Goal: Task Accomplishment & Management: Use online tool/utility

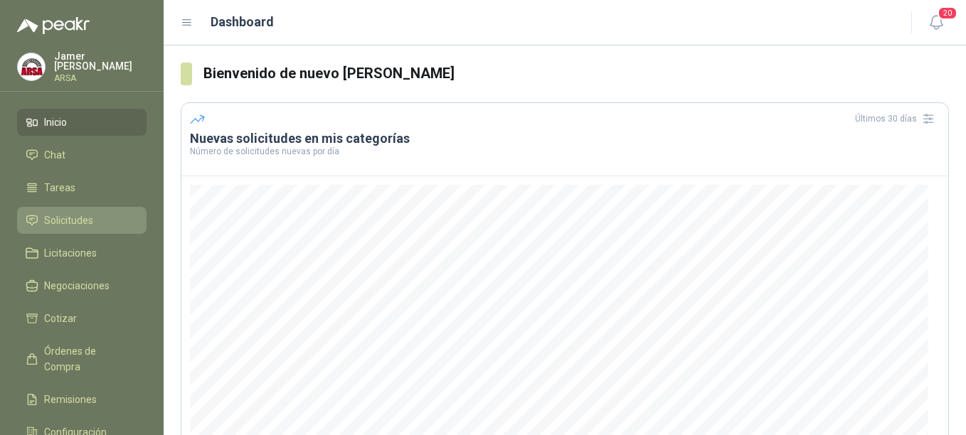
click at [62, 213] on span "Solicitudes" at bounding box center [68, 221] width 49 height 16
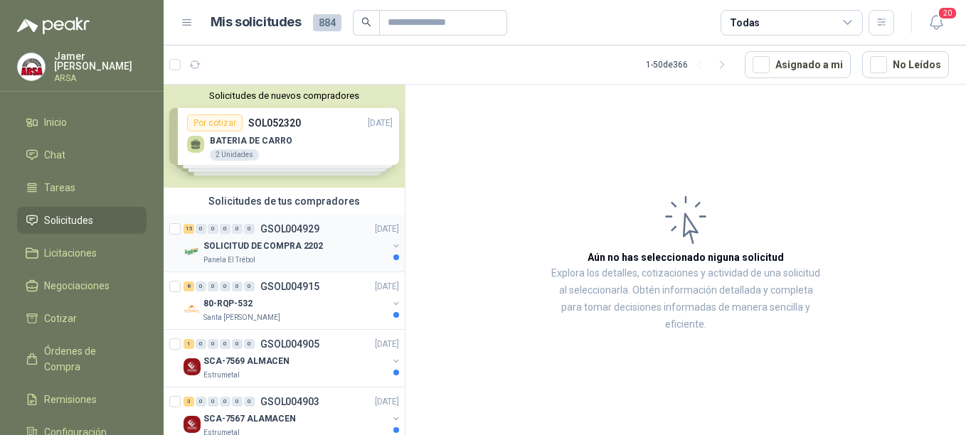
click at [261, 230] on p "GSOL004929" at bounding box center [289, 229] width 59 height 10
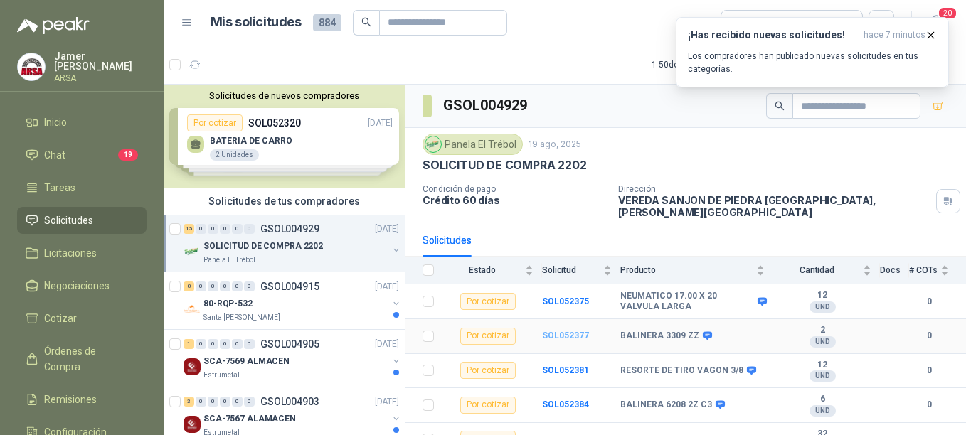
click at [549, 331] on b "SOL052377" at bounding box center [565, 336] width 47 height 10
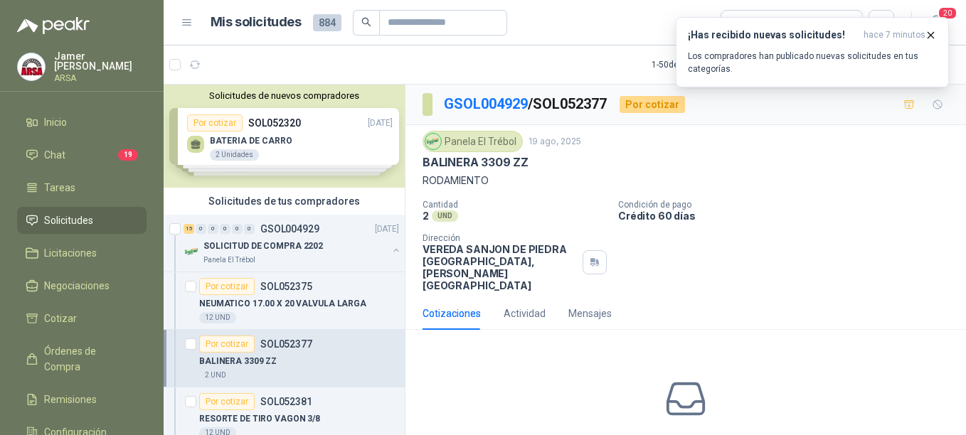
scroll to position [59, 0]
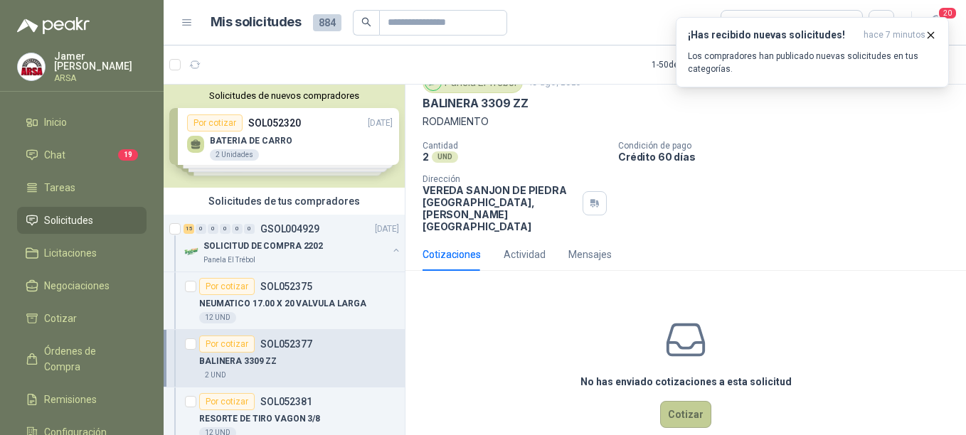
click at [687, 401] on button "Cotizar" at bounding box center [685, 414] width 51 height 27
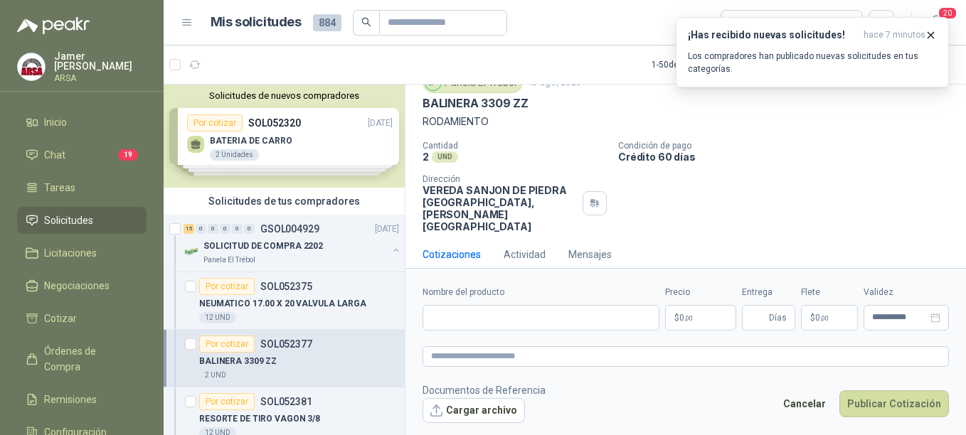
scroll to position [49, 0]
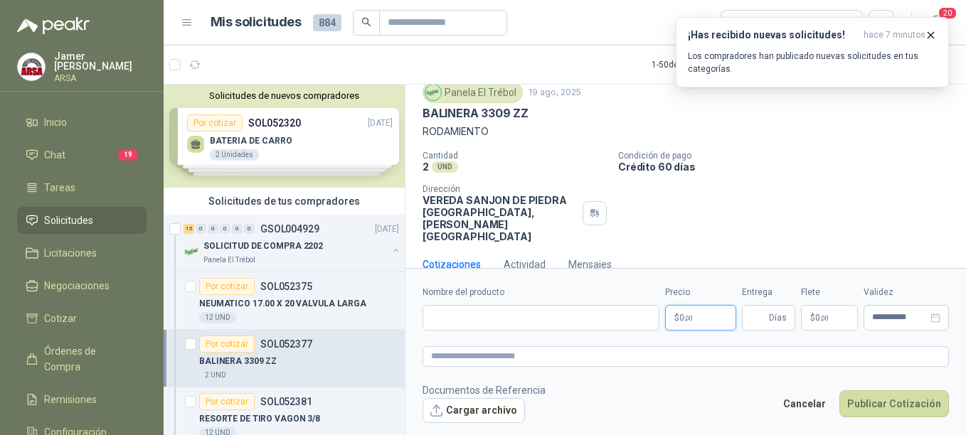
click at [689, 315] on span ",00" at bounding box center [688, 318] width 9 height 8
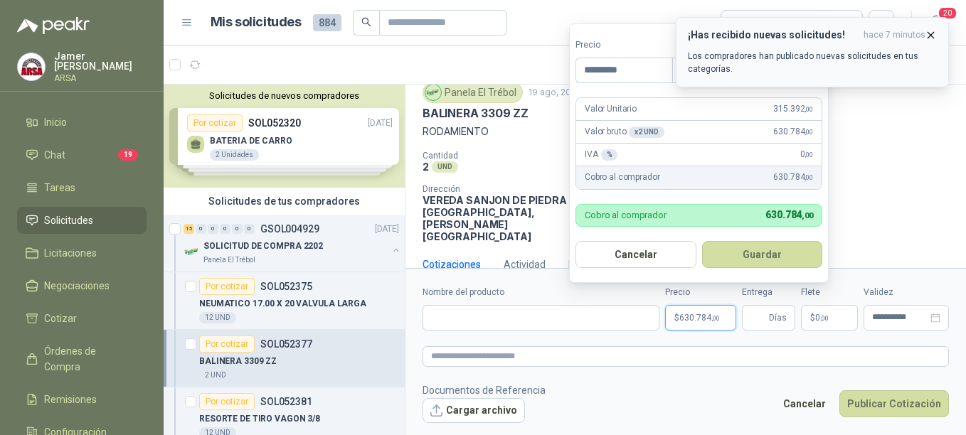
type input "*********"
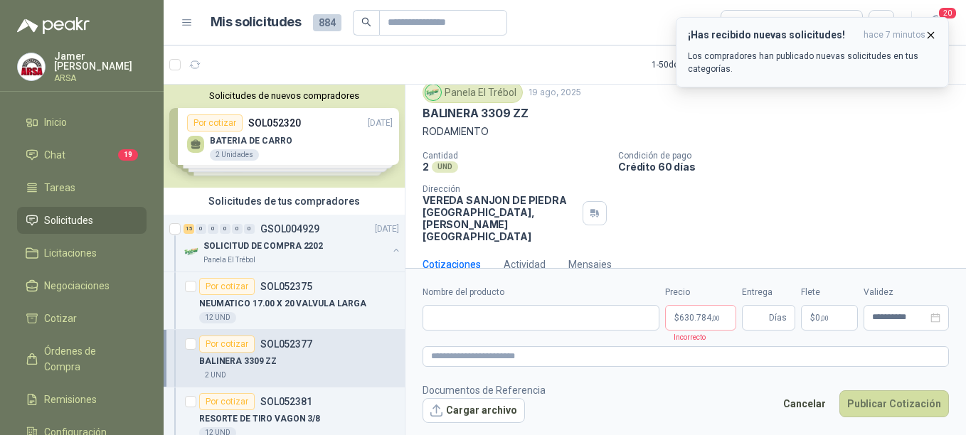
click at [933, 34] on icon "button" at bounding box center [931, 35] width 12 height 12
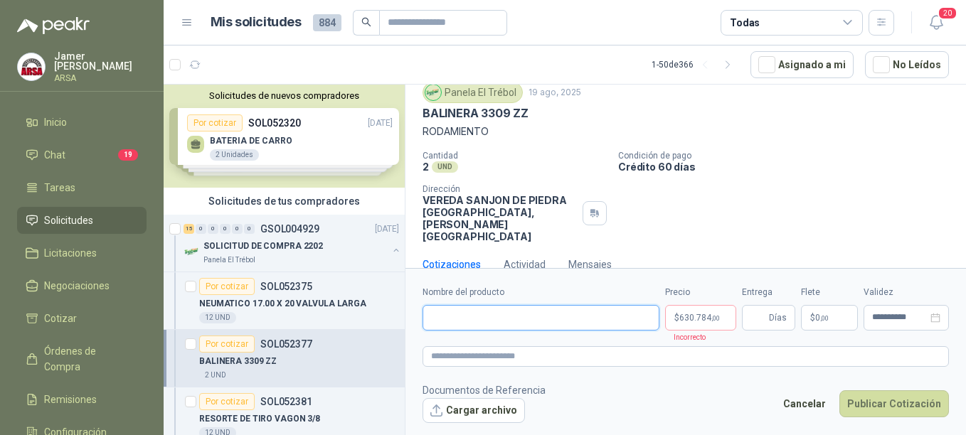
click at [479, 319] on input "Nombre del producto" at bounding box center [541, 318] width 237 height 26
type input "**********"
click at [788, 321] on span "Días" at bounding box center [768, 318] width 53 height 26
type input "*"
click at [842, 318] on p "$ 0 ,00" at bounding box center [829, 318] width 57 height 26
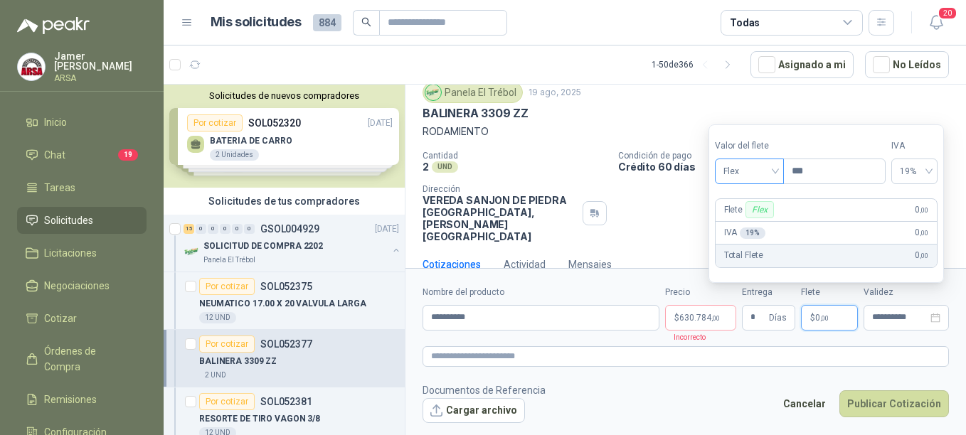
click at [778, 173] on div "Flex" at bounding box center [749, 172] width 69 height 26
click at [744, 226] on div "Incluido" at bounding box center [750, 224] width 49 height 16
click at [931, 169] on span "0%" at bounding box center [917, 171] width 27 height 21
click at [890, 403] on button "Publicar Cotización" at bounding box center [895, 404] width 110 height 27
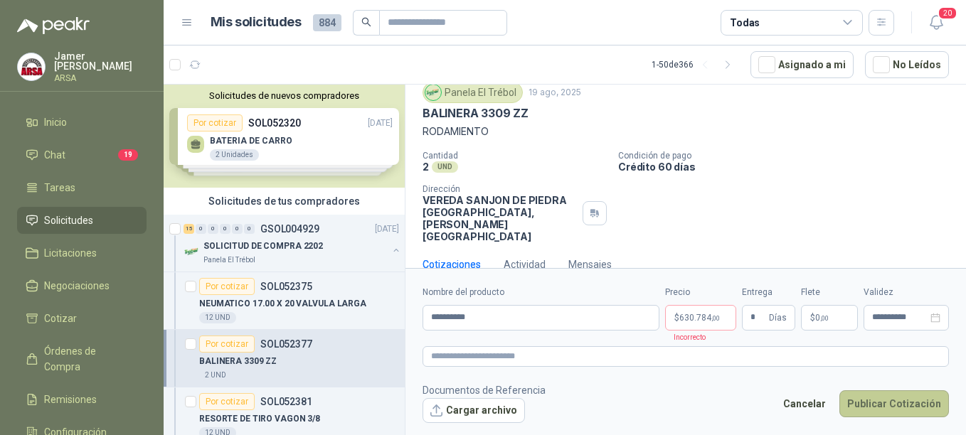
click at [897, 404] on button "Publicar Cotización" at bounding box center [895, 404] width 110 height 27
click at [824, 319] on span ",00" at bounding box center [824, 318] width 9 height 8
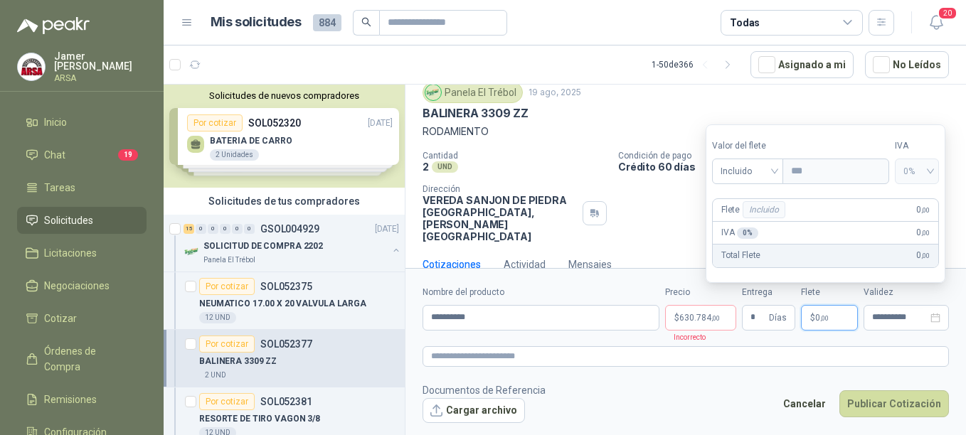
click at [931, 168] on span "0%" at bounding box center [917, 171] width 27 height 21
click at [775, 172] on span "Incluido" at bounding box center [748, 171] width 55 height 21
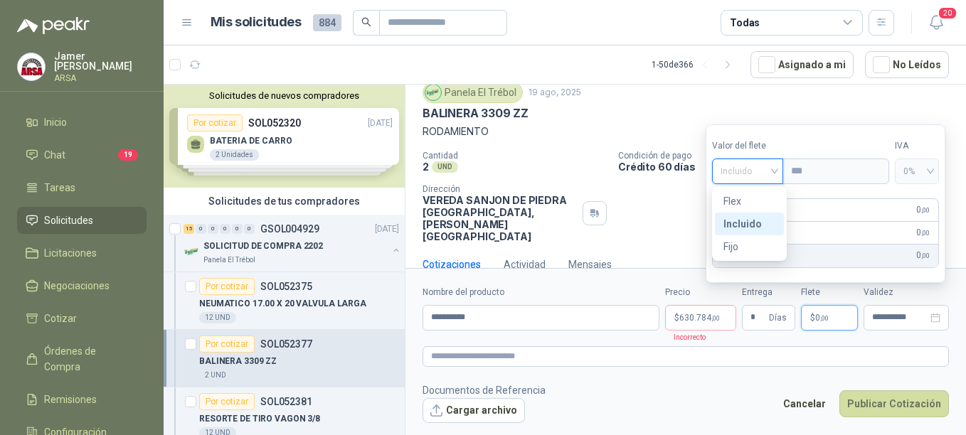
click at [744, 222] on div "Incluido" at bounding box center [750, 224] width 52 height 16
click at [723, 320] on p "$ 630.784 ,00" at bounding box center [700, 318] width 71 height 26
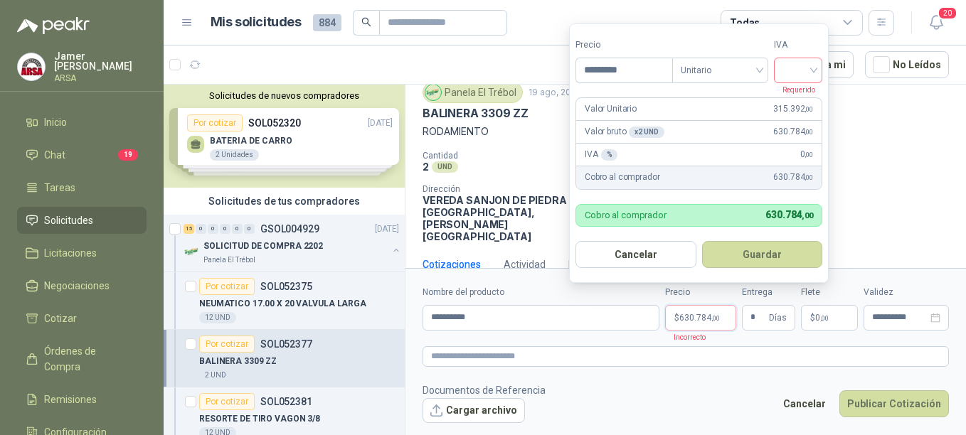
click at [820, 70] on div at bounding box center [798, 71] width 48 height 26
click at [799, 97] on div "19%" at bounding box center [801, 100] width 26 height 16
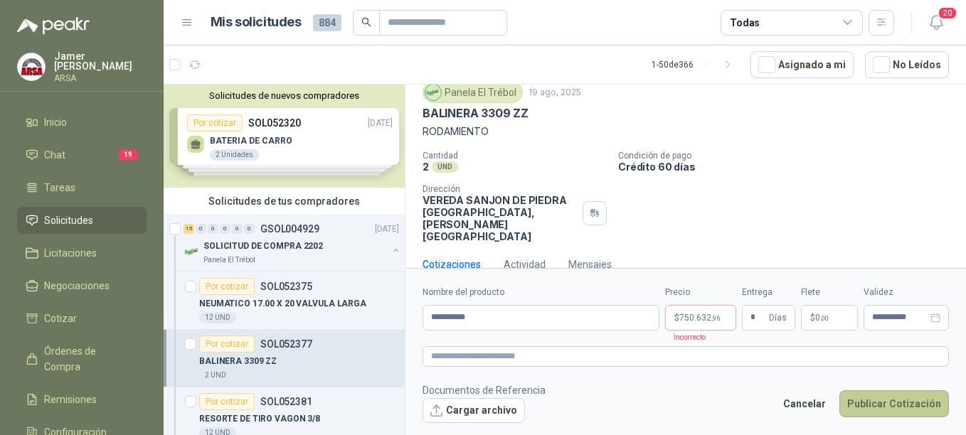
click at [896, 411] on button "Publicar Cotización" at bounding box center [895, 404] width 110 height 27
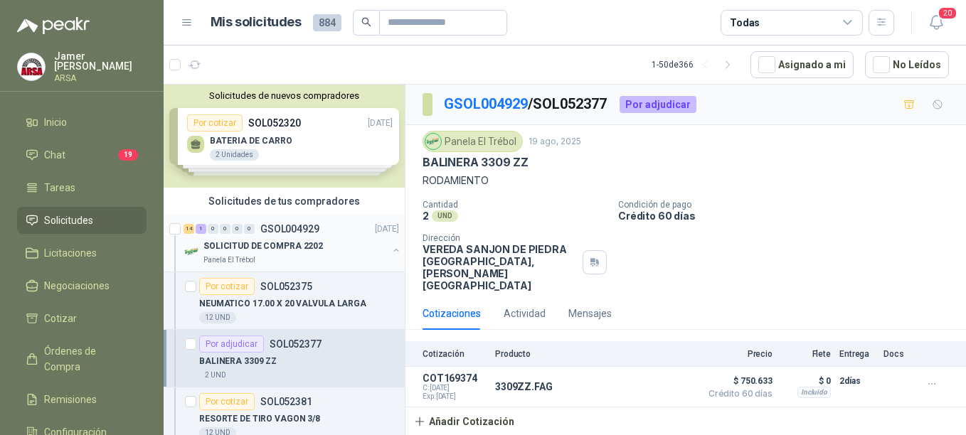
click at [269, 233] on p "GSOL004929" at bounding box center [289, 229] width 59 height 10
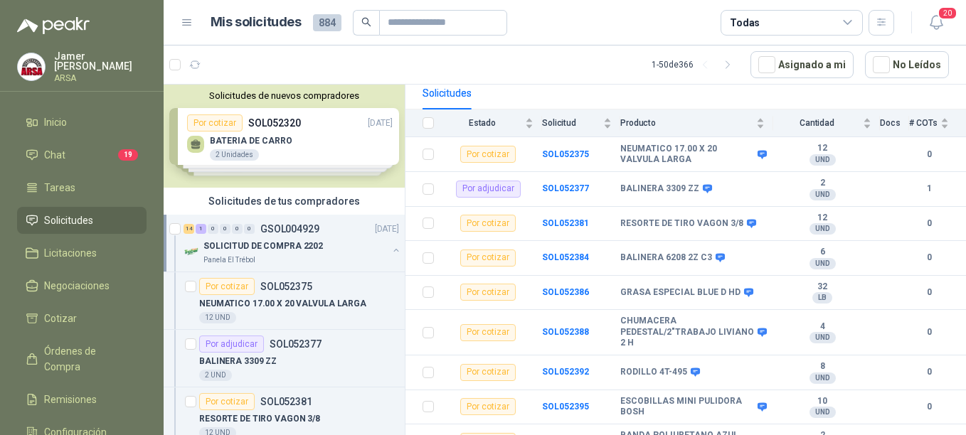
scroll to position [150, 0]
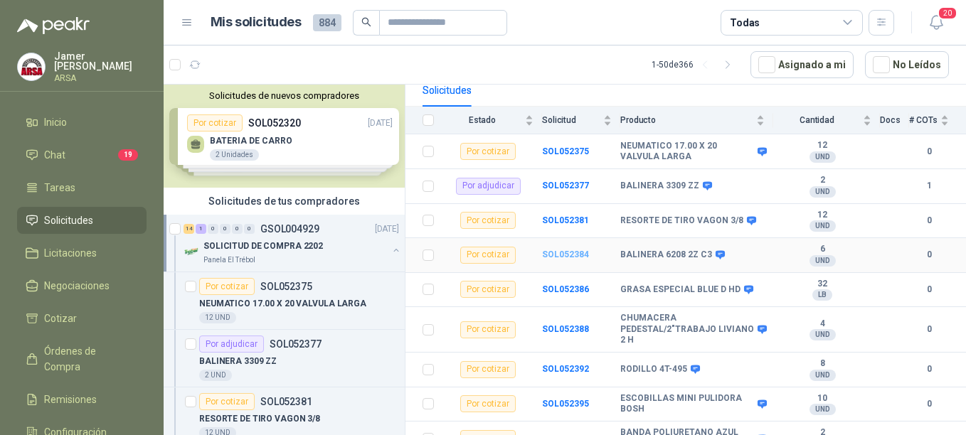
click at [554, 250] on b "SOL052384" at bounding box center [565, 255] width 47 height 10
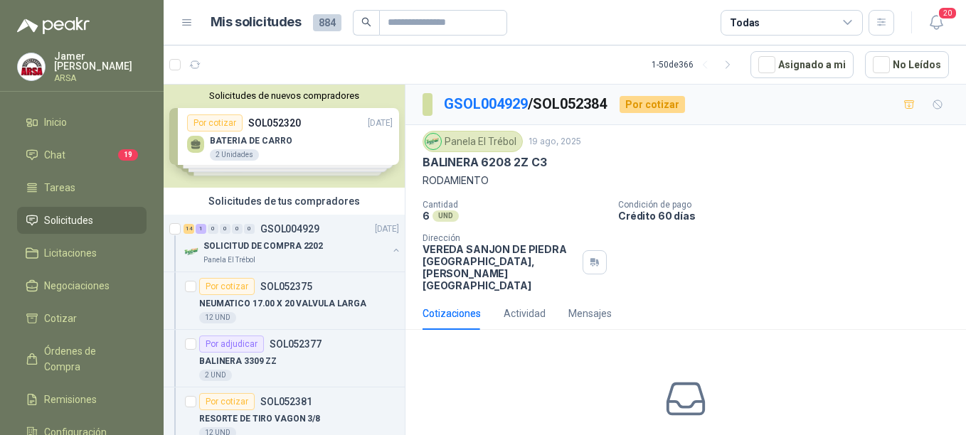
scroll to position [59, 0]
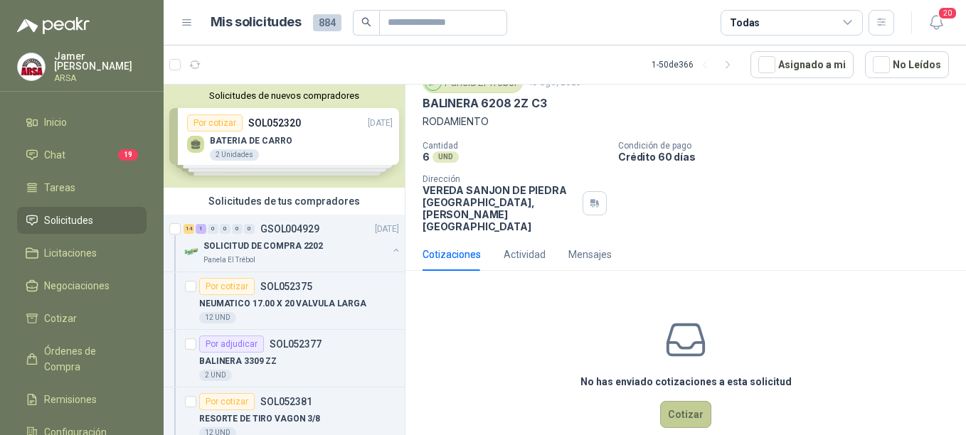
click at [681, 401] on button "Cotizar" at bounding box center [685, 414] width 51 height 27
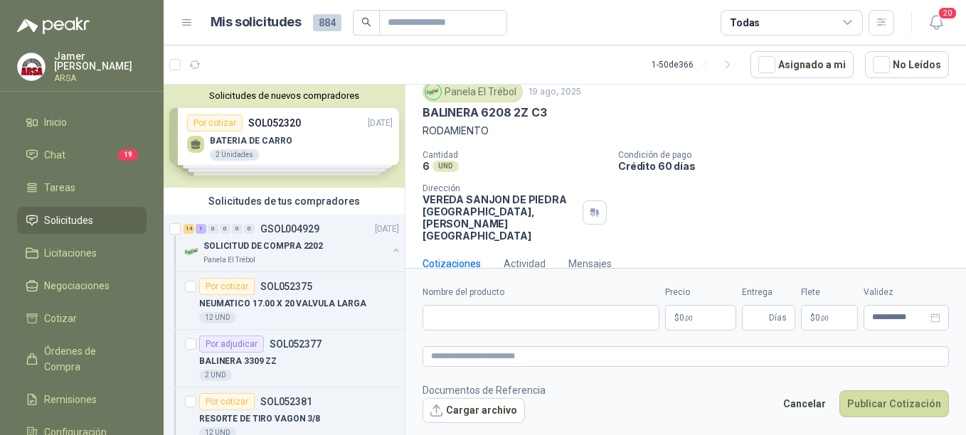
scroll to position [49, 0]
click at [514, 321] on input "Nombre del producto" at bounding box center [541, 318] width 237 height 26
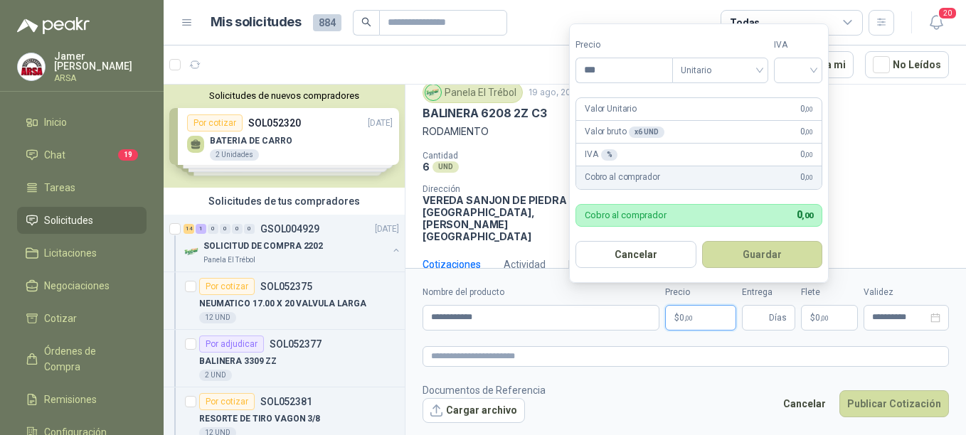
click at [709, 319] on p "$ 0 ,00" at bounding box center [700, 318] width 71 height 26
click at [508, 319] on input "**********" at bounding box center [541, 318] width 237 height 26
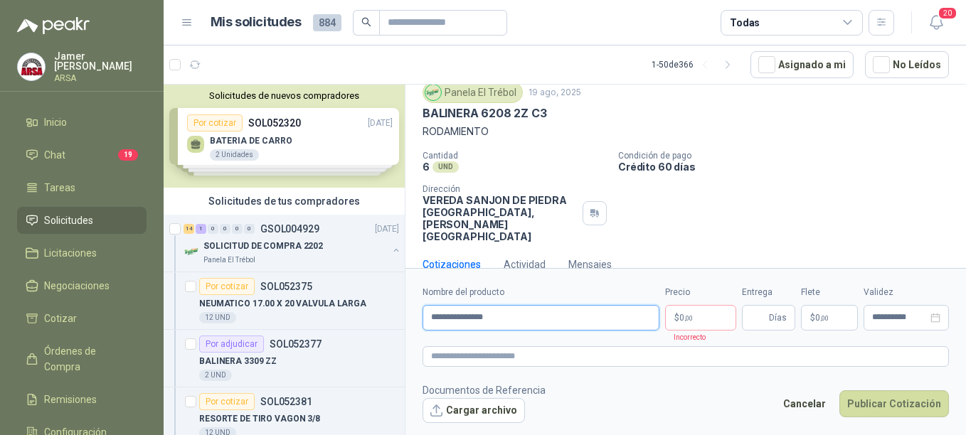
type input "**********"
click at [701, 322] on p "$ 0 ,00" at bounding box center [700, 318] width 71 height 26
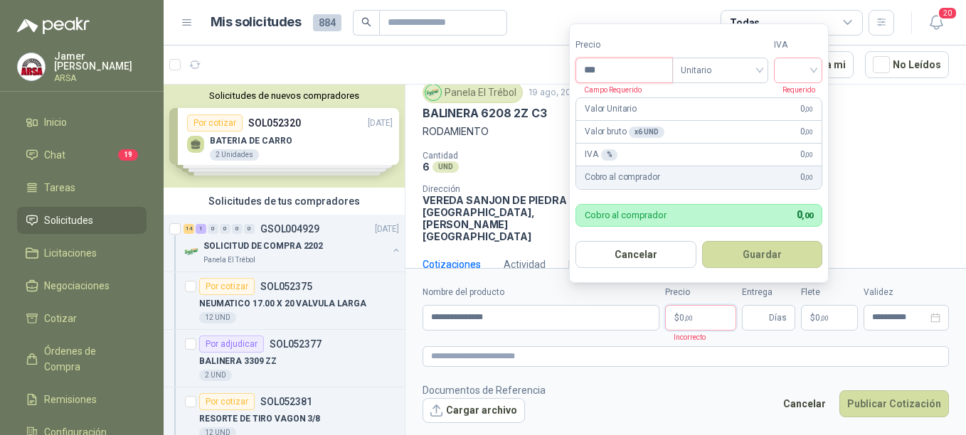
click at [627, 75] on input "***" at bounding box center [624, 70] width 96 height 24
click at [822, 67] on div at bounding box center [798, 71] width 48 height 26
type input "********"
click at [795, 97] on div "19%" at bounding box center [801, 100] width 26 height 16
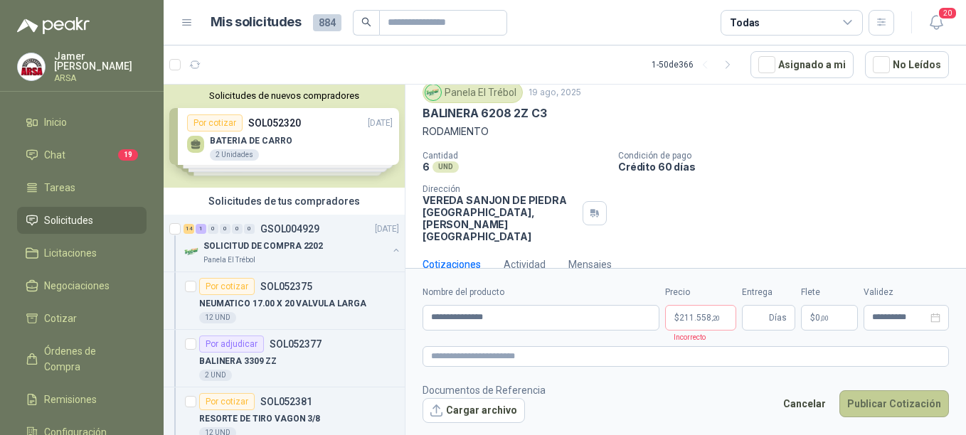
click at [864, 412] on button "Publicar Cotización" at bounding box center [895, 404] width 110 height 27
type input "*"
click at [888, 401] on button "Publicar Cotización" at bounding box center [895, 404] width 110 height 27
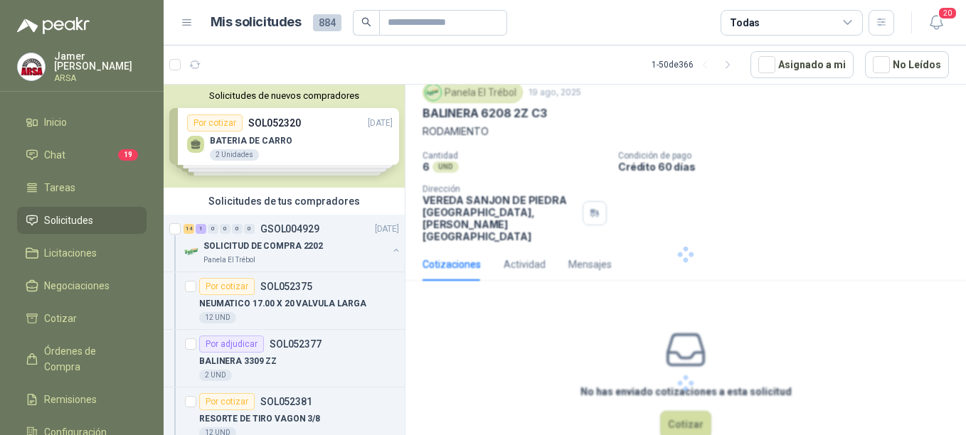
scroll to position [0, 0]
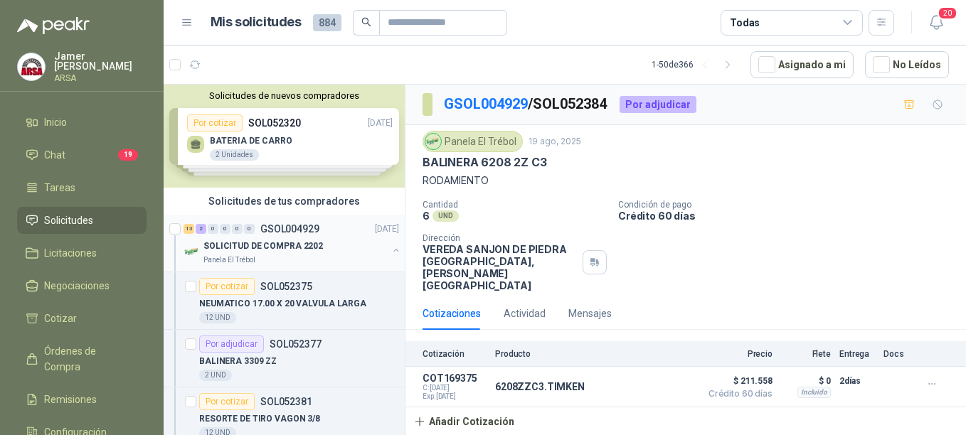
click at [269, 235] on div "13 2 0 0 0 0 GSOL004929 [DATE]" at bounding box center [293, 229] width 218 height 17
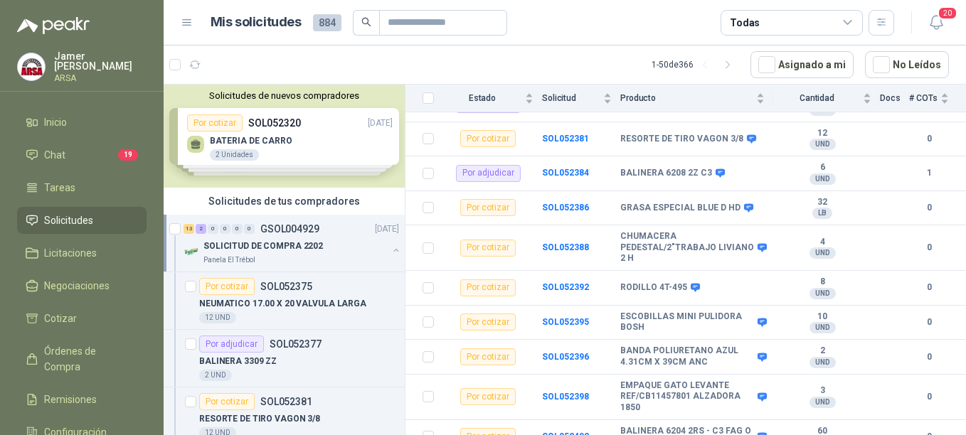
scroll to position [236, 0]
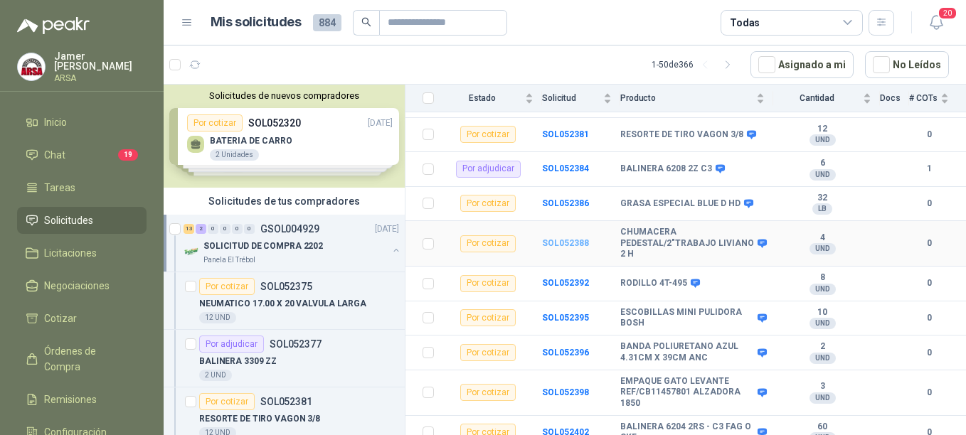
click at [561, 238] on b "SOL052388" at bounding box center [565, 243] width 47 height 10
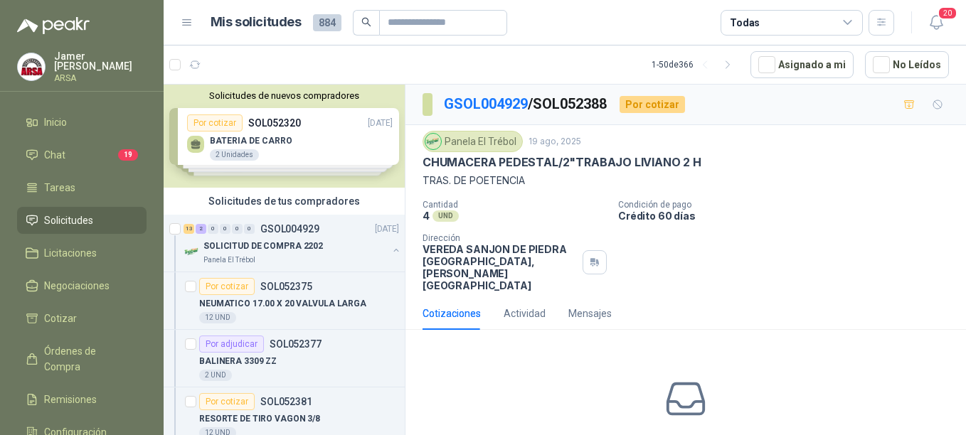
scroll to position [59, 0]
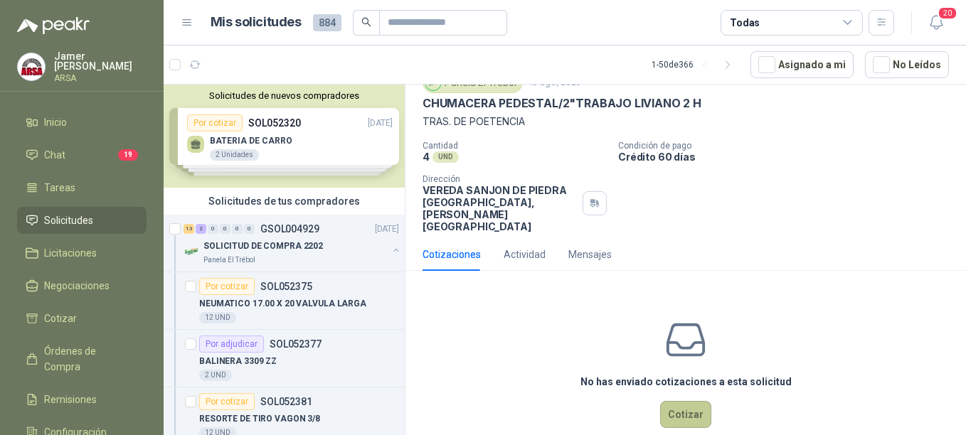
click at [679, 401] on button "Cotizar" at bounding box center [685, 414] width 51 height 27
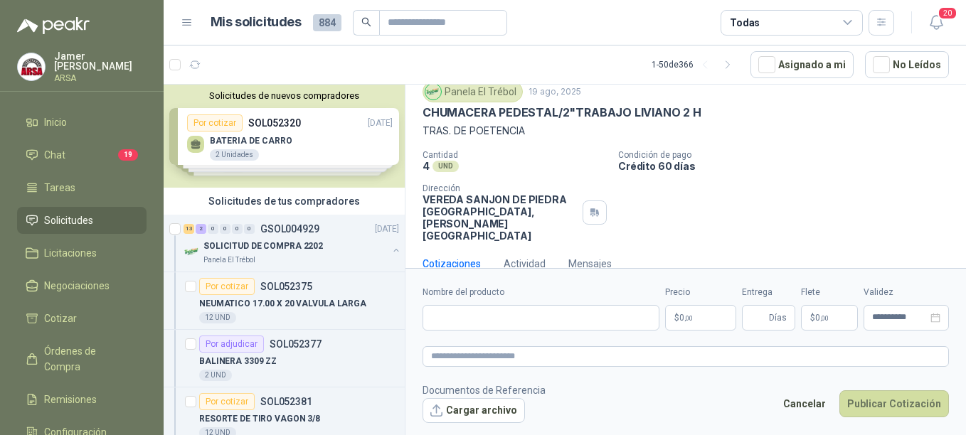
scroll to position [49, 0]
click at [466, 319] on input "Nombre del producto" at bounding box center [541, 318] width 237 height 26
type input "**********"
click at [692, 317] on span ",00" at bounding box center [688, 318] width 9 height 8
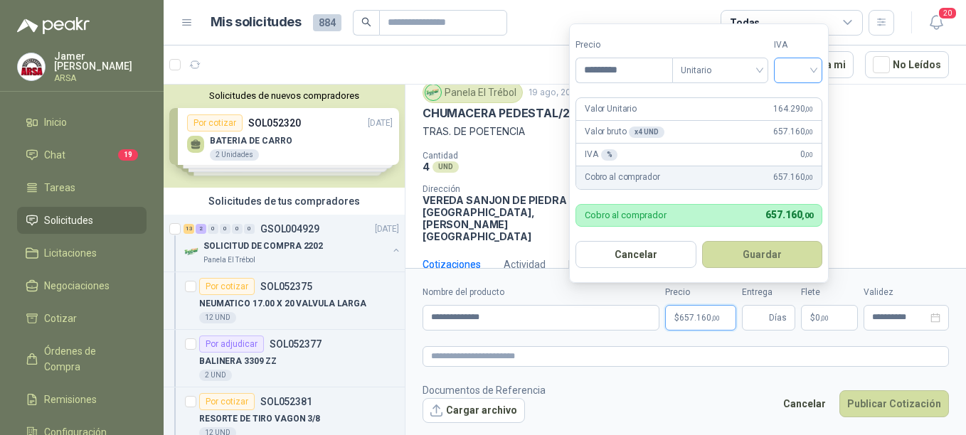
type input "*********"
click at [810, 70] on input "search" at bounding box center [798, 68] width 31 height 21
click at [800, 99] on div "19%" at bounding box center [801, 100] width 26 height 16
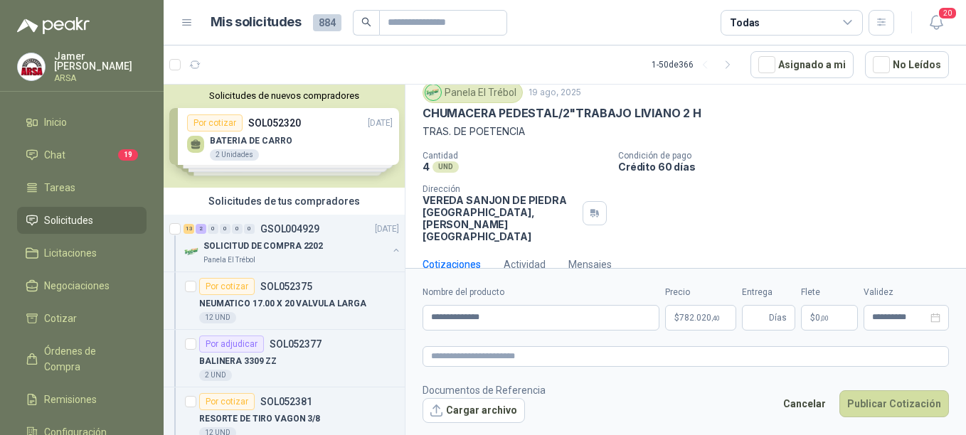
click at [926, 181] on div "Cantidad 4 UND  Condición de pago Crédito 60 días Dirección VEREDA SANJON DE […" at bounding box center [686, 197] width 526 height 92
click at [761, 321] on input "Entrega" at bounding box center [759, 318] width 16 height 24
type input "*"
click at [880, 401] on button "Publicar Cotización" at bounding box center [895, 404] width 110 height 27
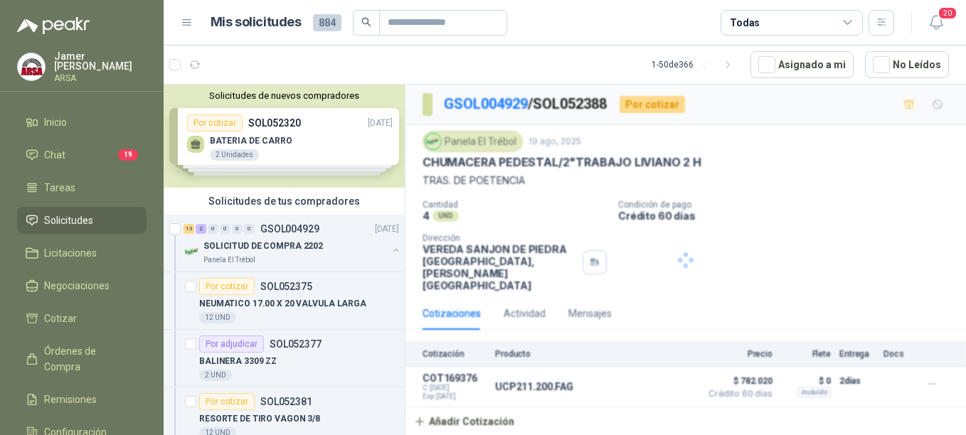
scroll to position [0, 0]
click at [286, 241] on p "SOLICITUD DE COMPRA 2202" at bounding box center [263, 247] width 120 height 14
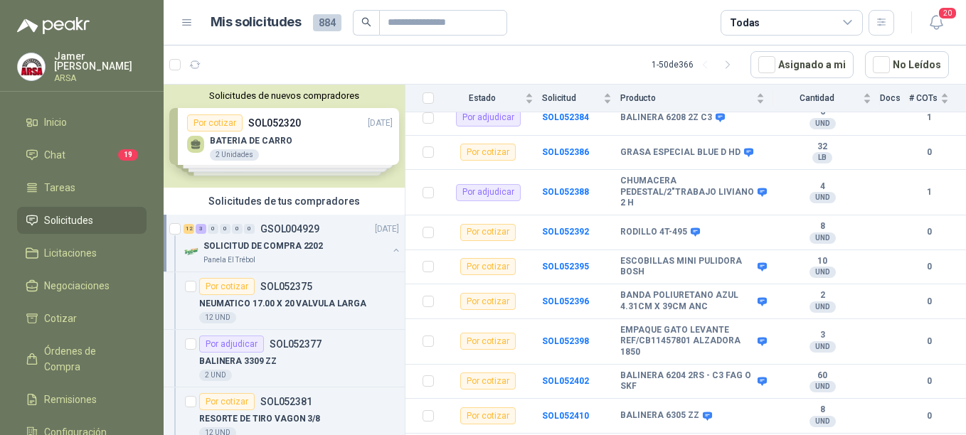
scroll to position [289, 0]
click at [551, 226] on b "SOL052392" at bounding box center [565, 231] width 47 height 10
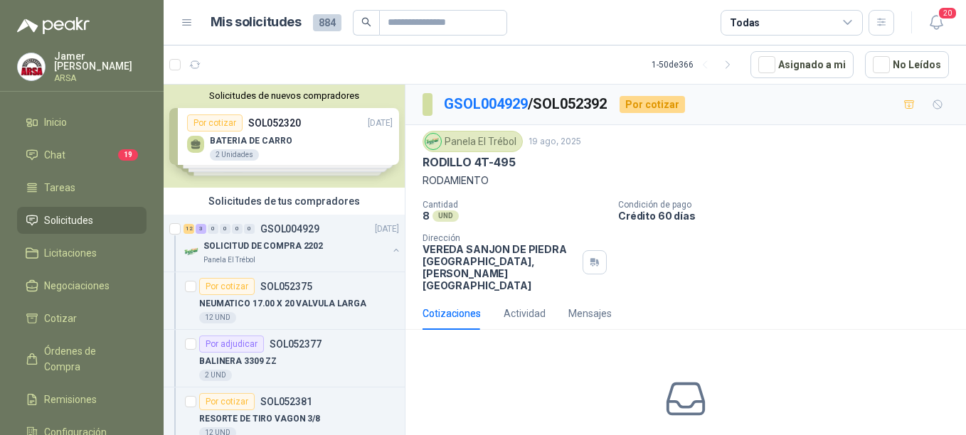
scroll to position [59, 0]
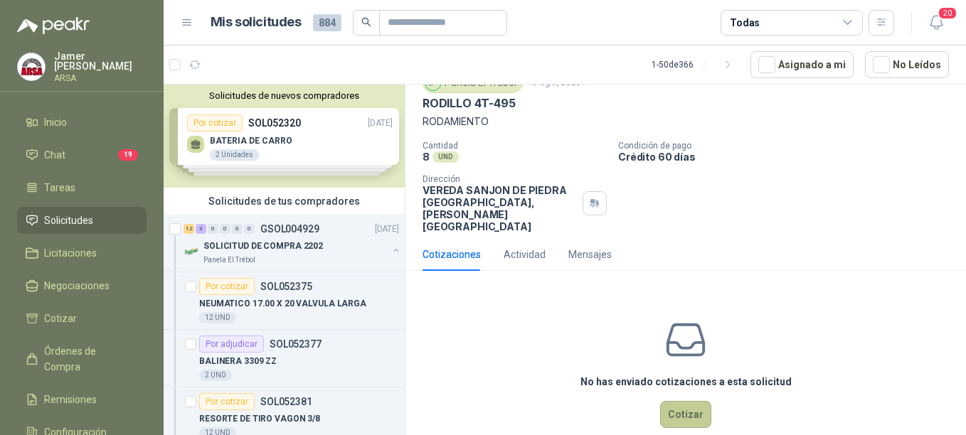
click at [689, 401] on button "Cotizar" at bounding box center [685, 414] width 51 height 27
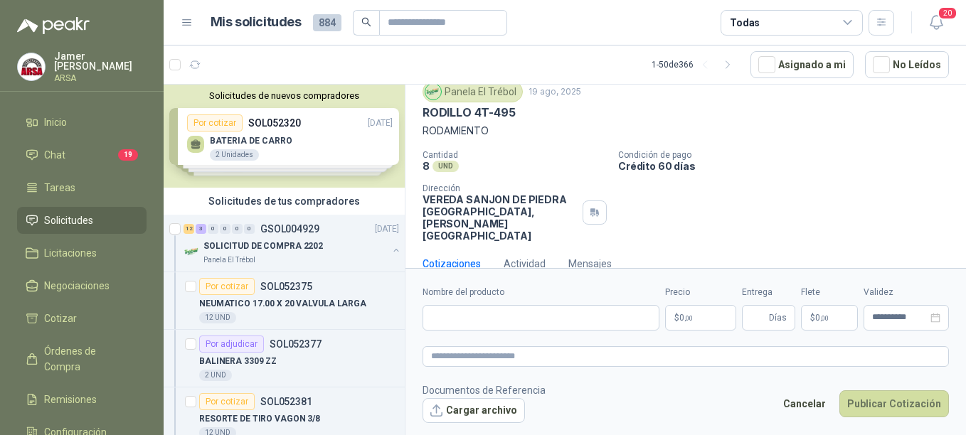
scroll to position [49, 0]
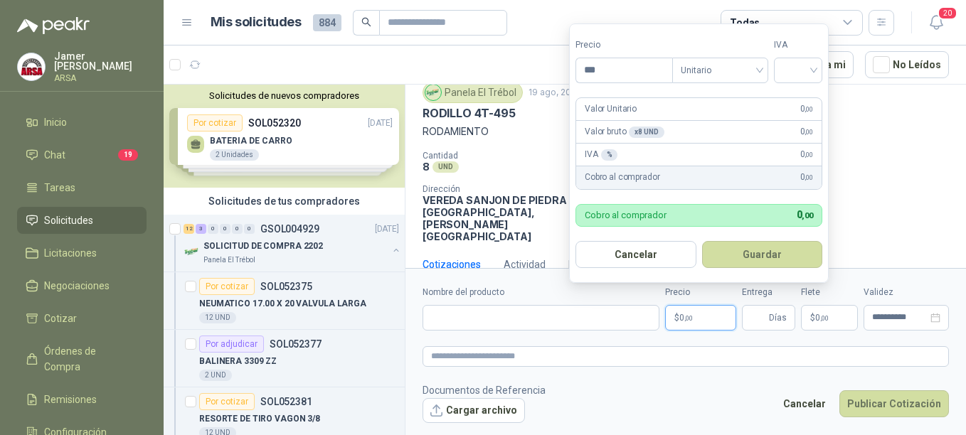
click at [700, 313] on p "$ 0 ,00" at bounding box center [700, 318] width 71 height 26
click at [820, 70] on div at bounding box center [798, 71] width 48 height 26
type input "*********"
click at [800, 92] on div "19%" at bounding box center [801, 100] width 26 height 16
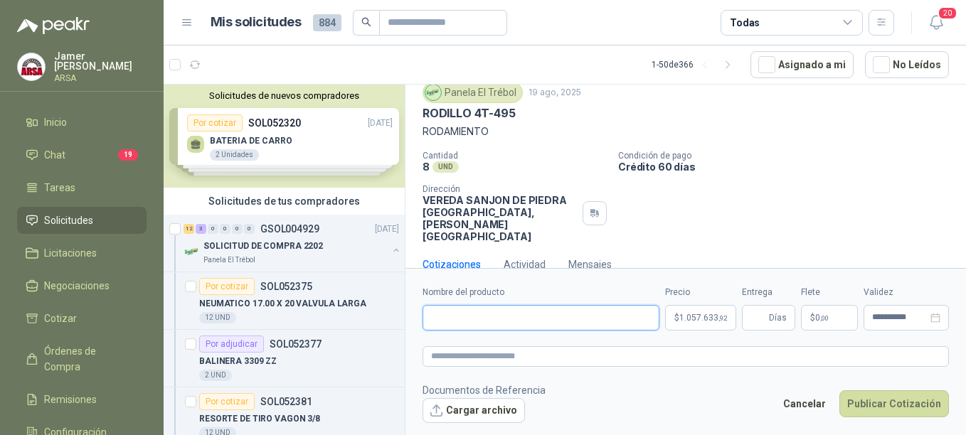
click at [492, 323] on input "Nombre del producto" at bounding box center [541, 318] width 237 height 26
type input "********"
click at [753, 314] on input "Entrega" at bounding box center [759, 318] width 16 height 24
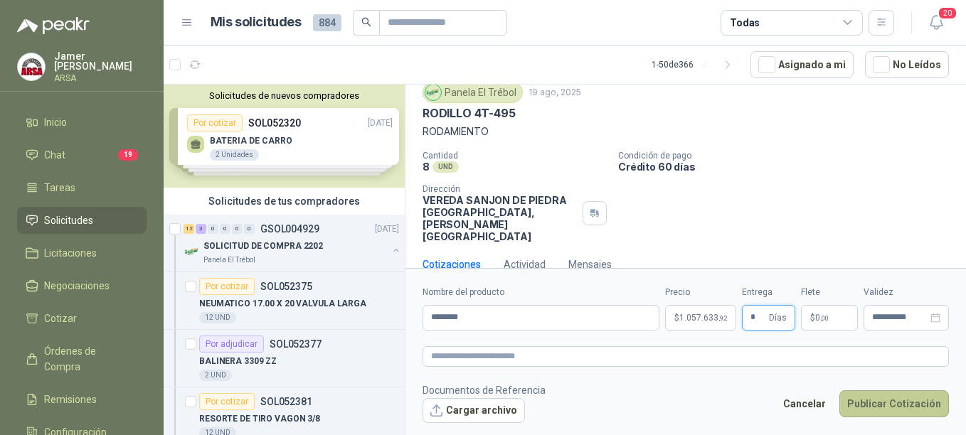
type input "*"
click at [910, 408] on button "Publicar Cotización" at bounding box center [895, 404] width 110 height 27
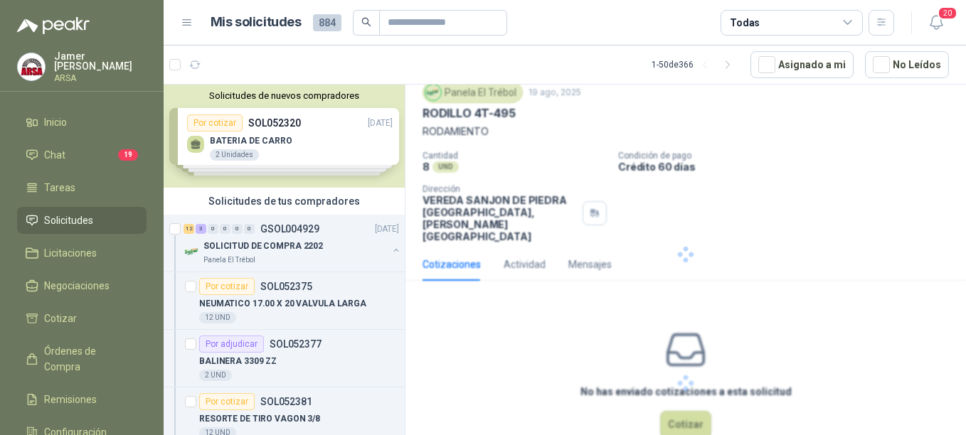
scroll to position [0, 0]
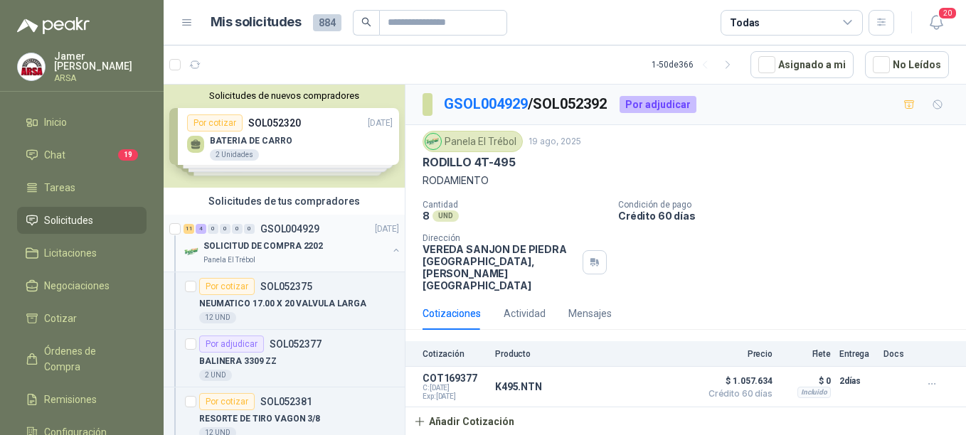
click at [259, 243] on p "SOLICITUD DE COMPRA 2202" at bounding box center [263, 247] width 120 height 14
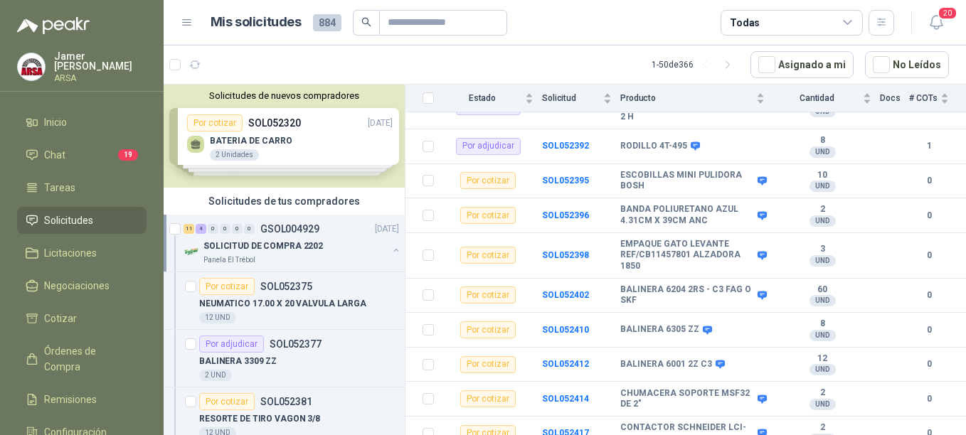
scroll to position [375, 0]
click at [561, 289] on b "SOL052402" at bounding box center [565, 294] width 47 height 10
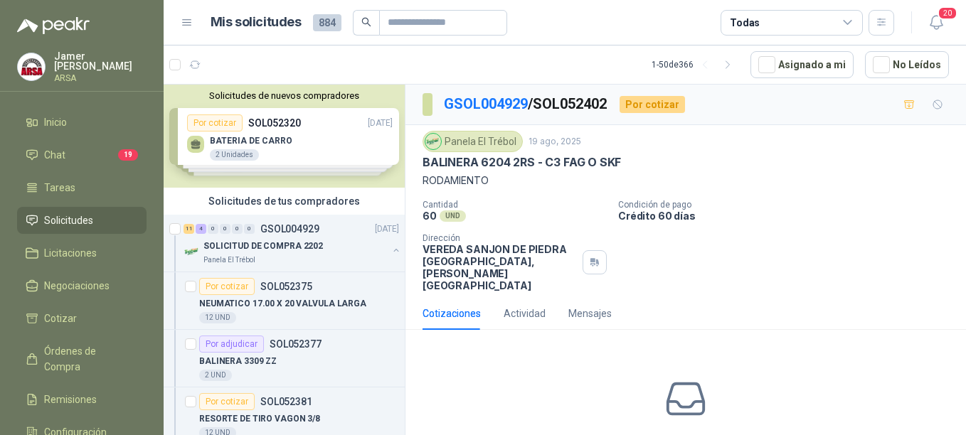
scroll to position [59, 0]
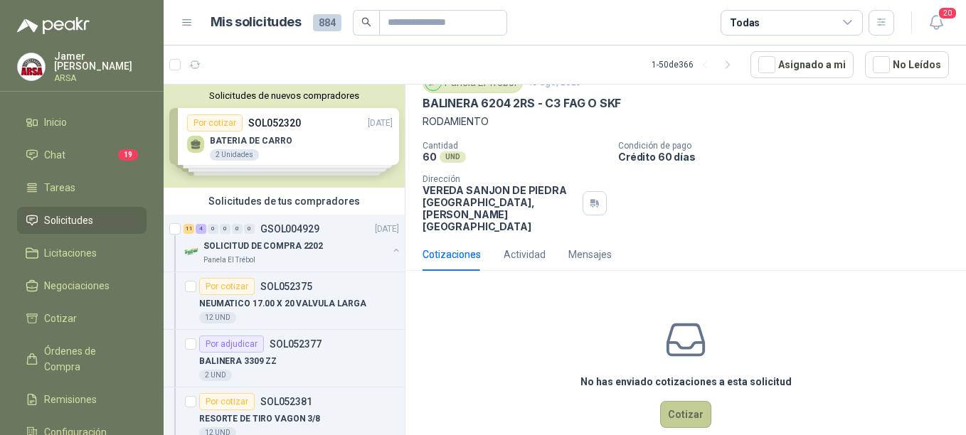
click at [669, 401] on button "Cotizar" at bounding box center [685, 414] width 51 height 27
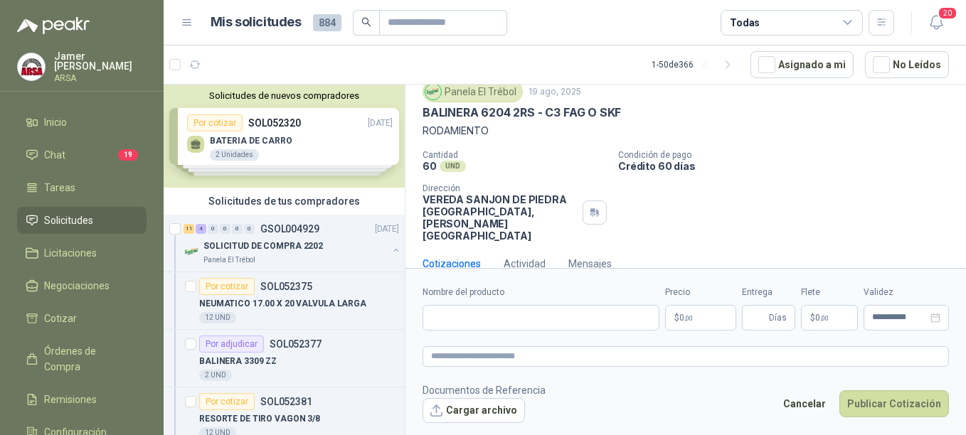
scroll to position [49, 0]
click at [460, 318] on input "Nombre del producto" at bounding box center [541, 318] width 237 height 26
type input "**********"
click at [691, 314] on span "0 ,00" at bounding box center [686, 318] width 14 height 9
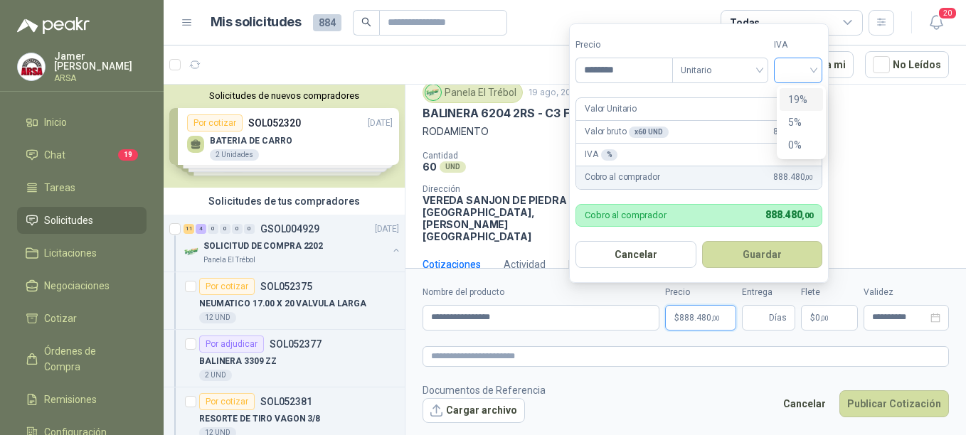
click at [817, 71] on div at bounding box center [798, 71] width 48 height 26
type input "********"
click at [798, 100] on div "19%" at bounding box center [801, 100] width 26 height 16
click at [770, 317] on span "Días" at bounding box center [778, 318] width 18 height 24
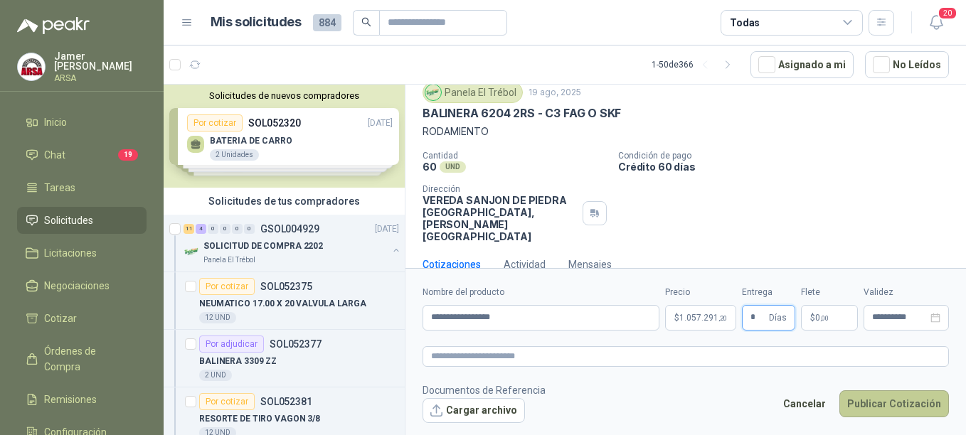
type input "*"
click at [875, 402] on button "Publicar Cotización" at bounding box center [895, 404] width 110 height 27
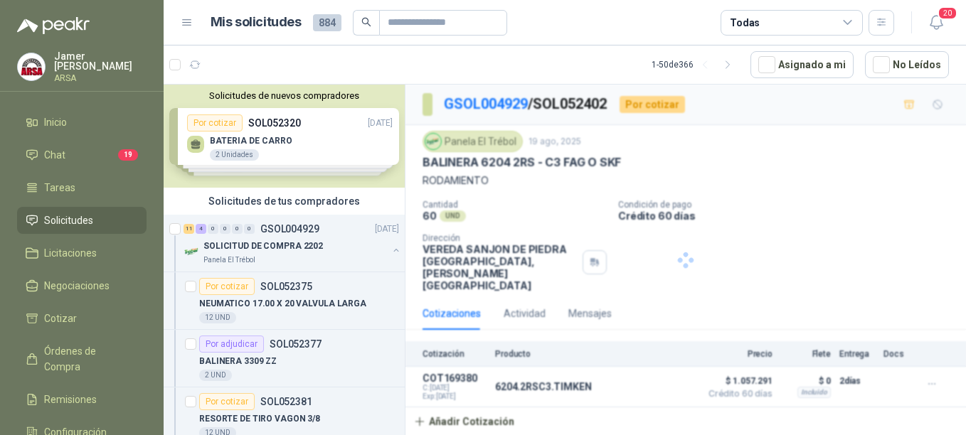
scroll to position [0, 0]
click at [273, 238] on div "SOLICITUD DE COMPRA 2202" at bounding box center [295, 246] width 184 height 17
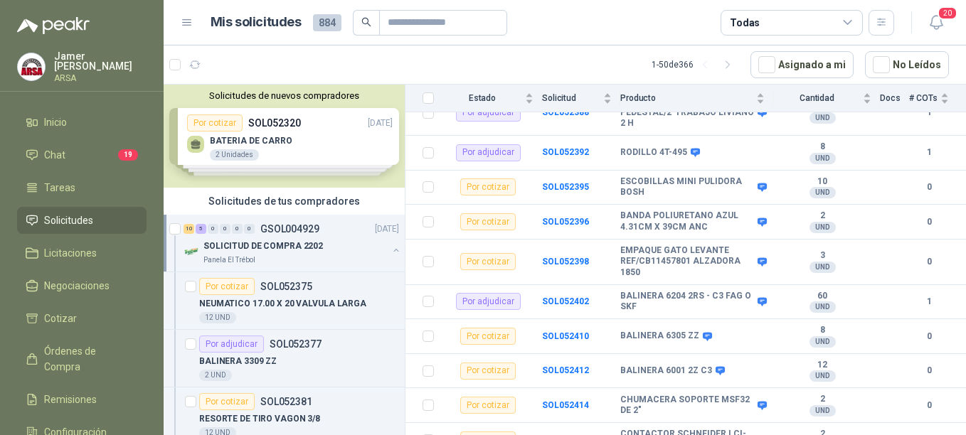
scroll to position [375, 0]
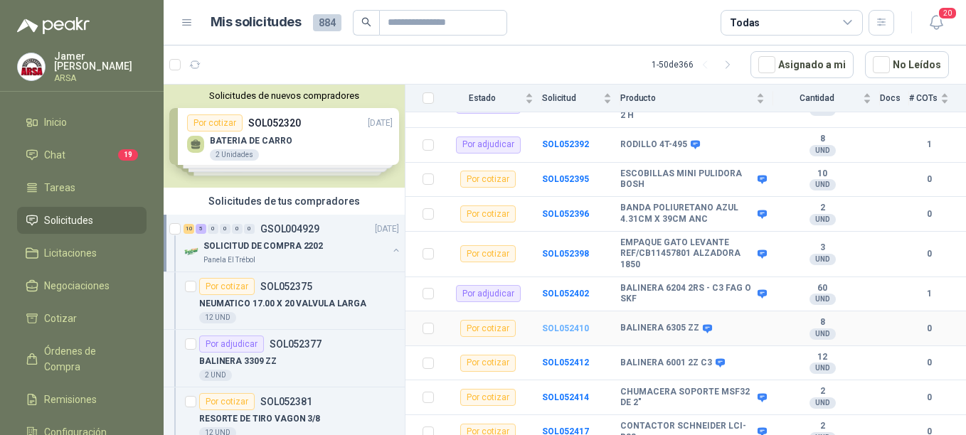
click at [565, 324] on b "SOL052410" at bounding box center [565, 329] width 47 height 10
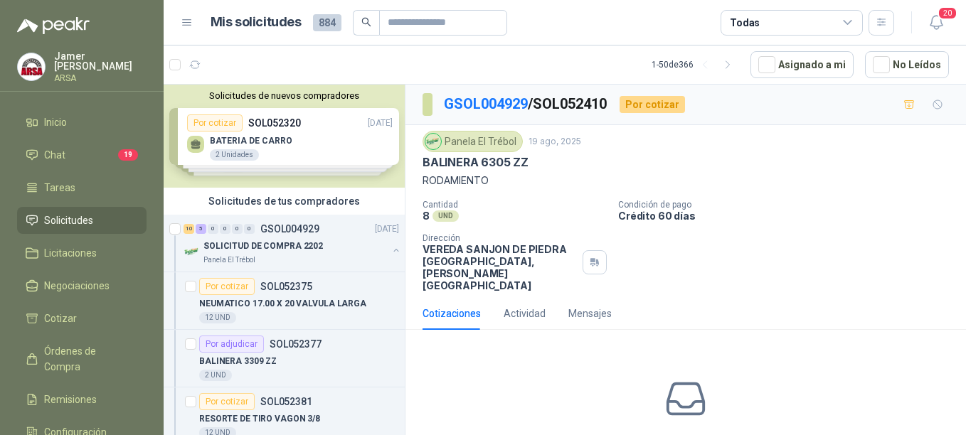
scroll to position [59, 0]
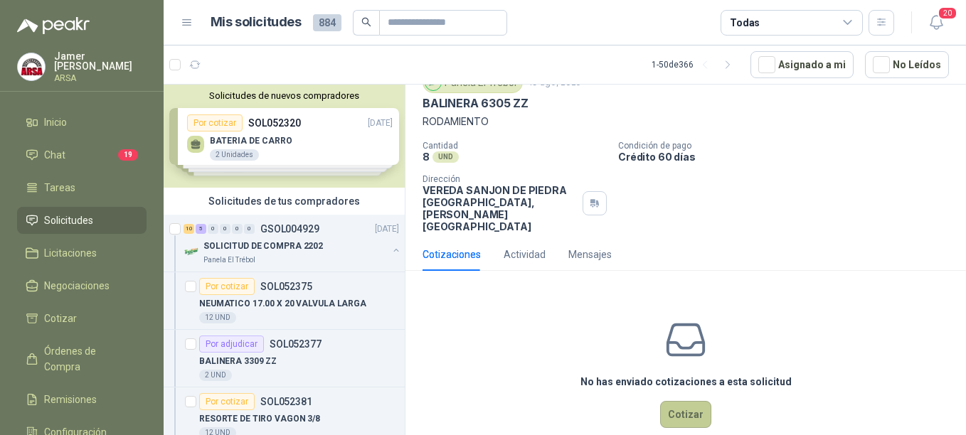
click at [687, 401] on button "Cotizar" at bounding box center [685, 414] width 51 height 27
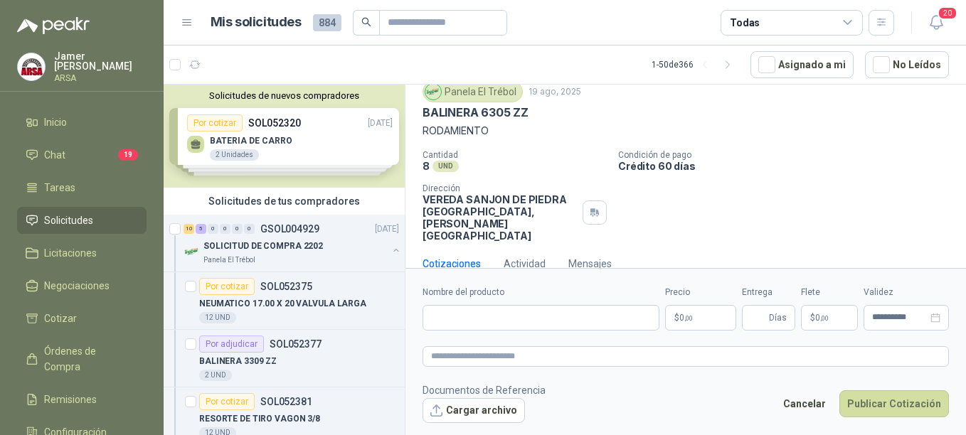
scroll to position [49, 0]
click at [459, 309] on input "Nombre del producto" at bounding box center [541, 318] width 237 height 26
type input "**********"
click at [689, 322] on p "$ 0 ,00" at bounding box center [700, 318] width 71 height 26
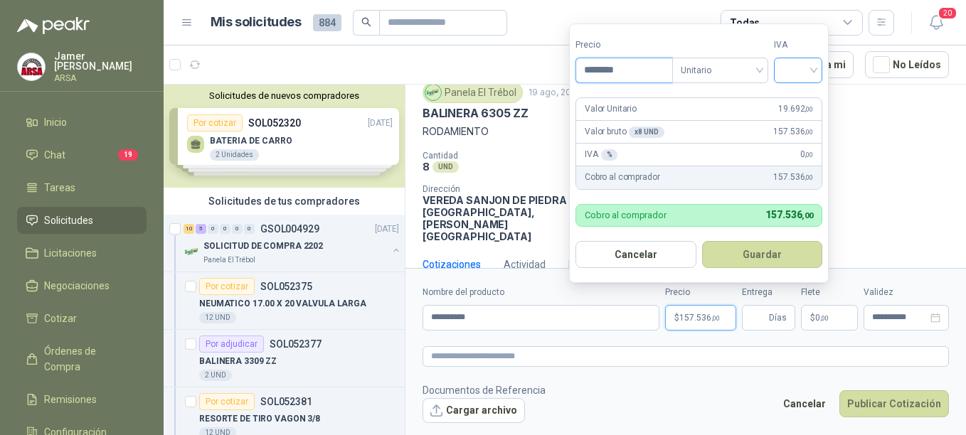
click at [822, 72] on div at bounding box center [798, 71] width 48 height 26
type input "********"
click at [791, 95] on div "19%" at bounding box center [801, 100] width 26 height 16
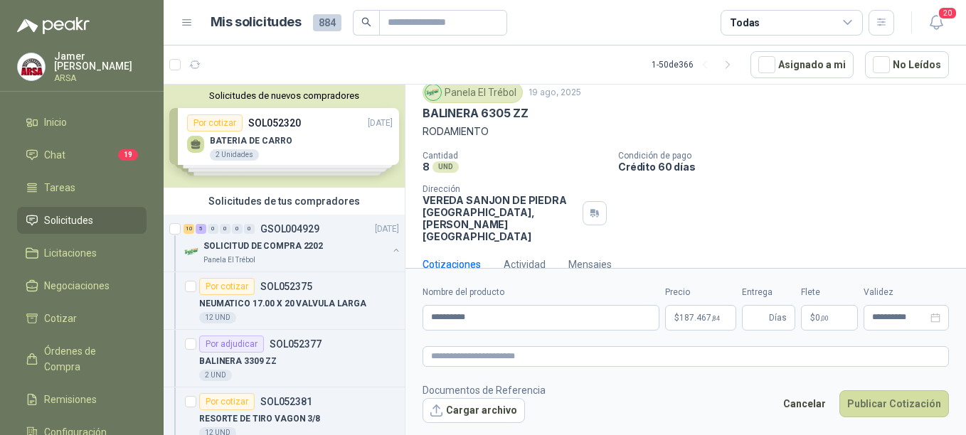
drag, startPoint x: 944, startPoint y: 196, endPoint x: 862, endPoint y: 263, distance: 106.7
click at [943, 195] on div "Panela El Trébol [DATE] BALINERA 6305 ZZ RODAMIENTO Cantidad 8 UND  Condición …" at bounding box center [686, 162] width 561 height 172
click at [781, 314] on span "Días" at bounding box center [778, 318] width 18 height 24
type input "*"
click at [837, 317] on p "$ 0 ,00" at bounding box center [829, 318] width 57 height 26
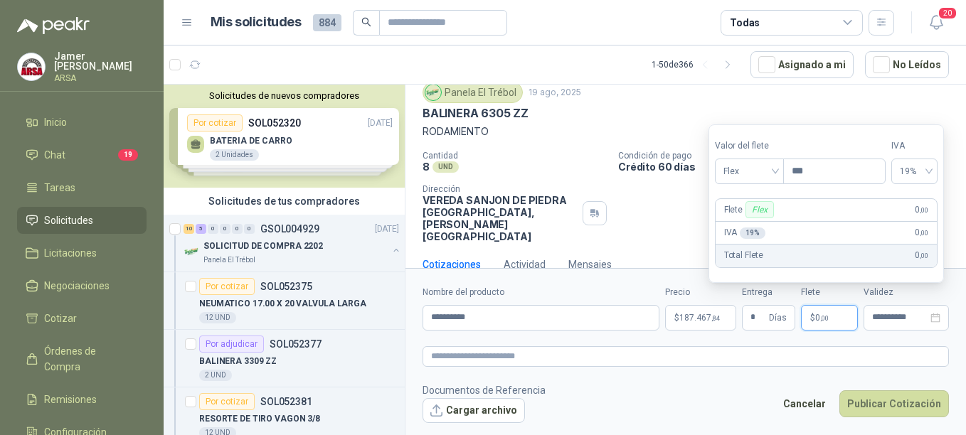
click at [738, 400] on footer "Documentos de Referencia Cargar archivo Cancelar Publicar Cotización" at bounding box center [686, 403] width 526 height 41
click at [835, 318] on p "$ 0 ,00" at bounding box center [829, 318] width 57 height 26
click at [774, 171] on span "Flex" at bounding box center [750, 171] width 52 height 21
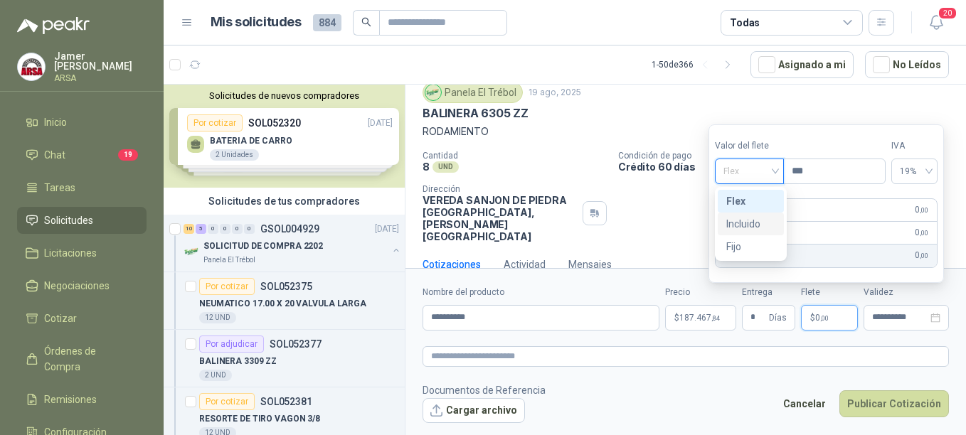
click at [748, 223] on div "Incluido" at bounding box center [750, 224] width 49 height 16
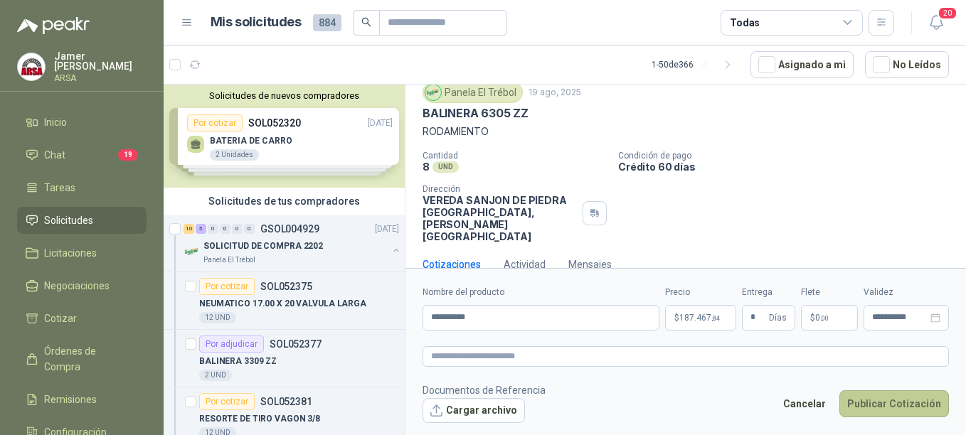
click at [872, 408] on button "Publicar Cotización" at bounding box center [895, 404] width 110 height 27
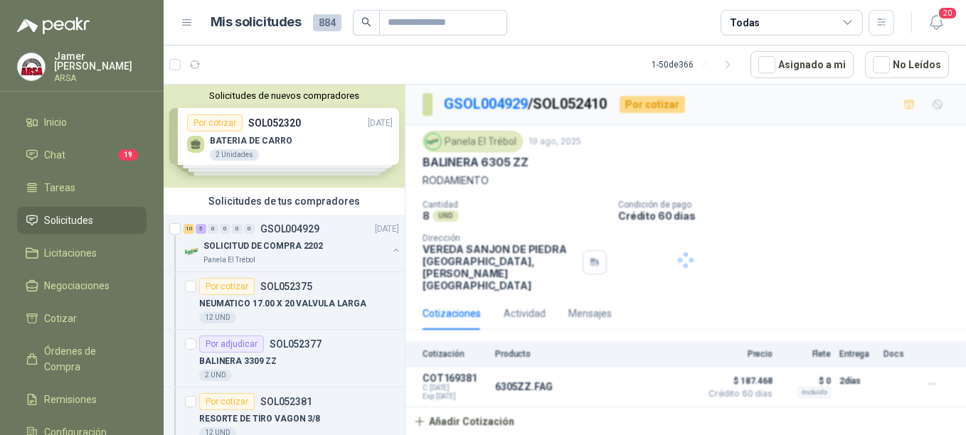
scroll to position [0, 0]
click at [300, 242] on p "SOLICITUD DE COMPRA 2202" at bounding box center [263, 247] width 120 height 14
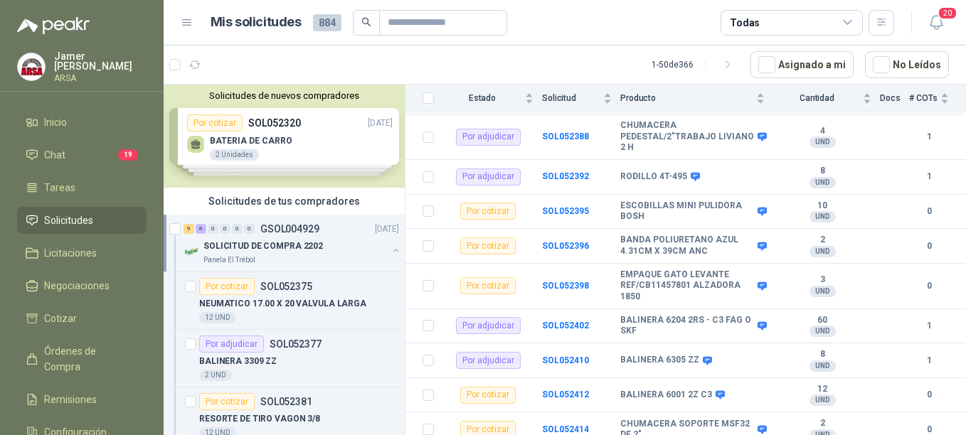
scroll to position [375, 0]
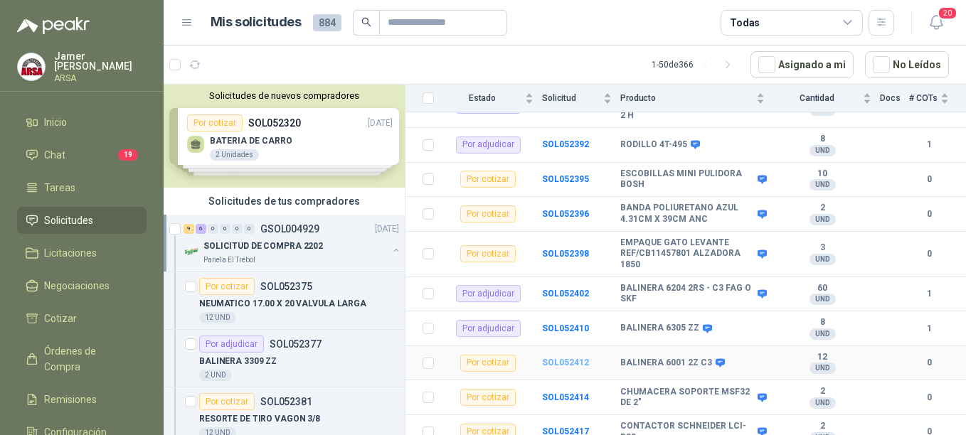
click at [565, 358] on b "SOL052412" at bounding box center [565, 363] width 47 height 10
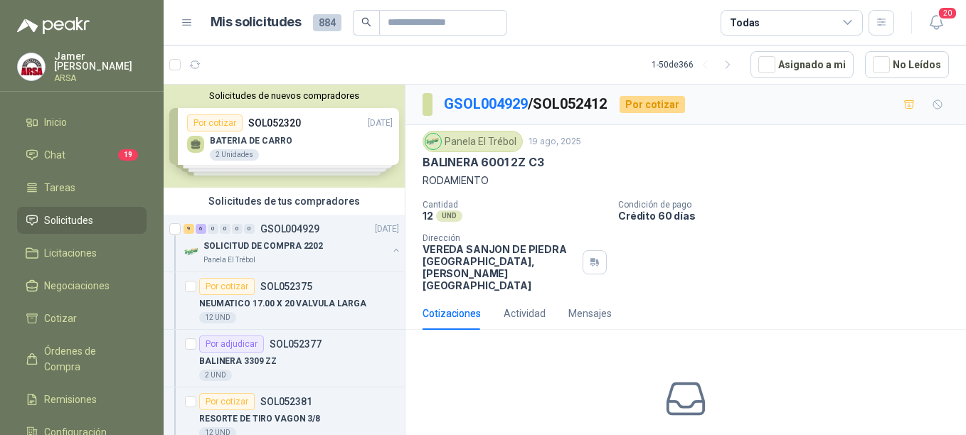
scroll to position [59, 0]
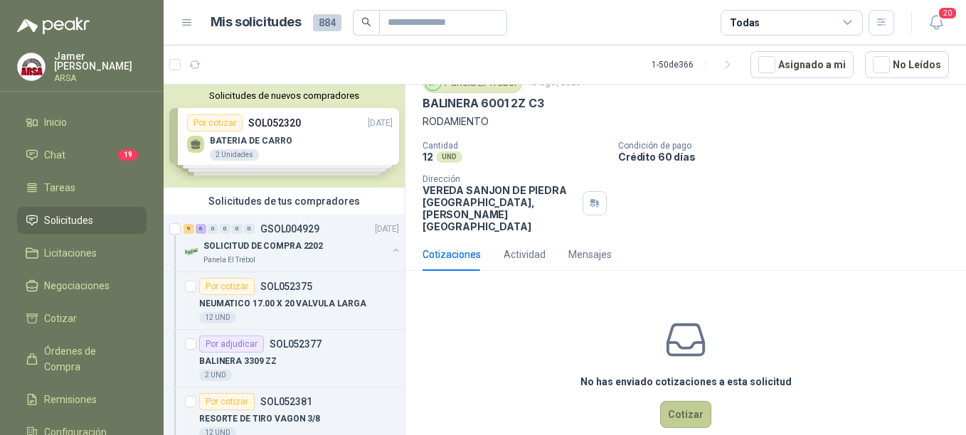
click at [679, 401] on button "Cotizar" at bounding box center [685, 414] width 51 height 27
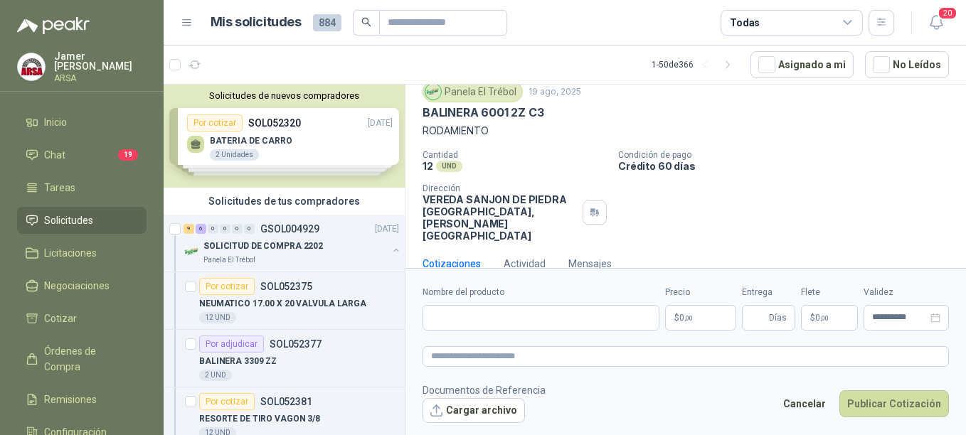
scroll to position [49, 0]
click at [461, 314] on input "Nombre del producto" at bounding box center [541, 318] width 237 height 26
type input "**********"
click at [697, 324] on p "$ 0 ,00" at bounding box center [700, 318] width 71 height 26
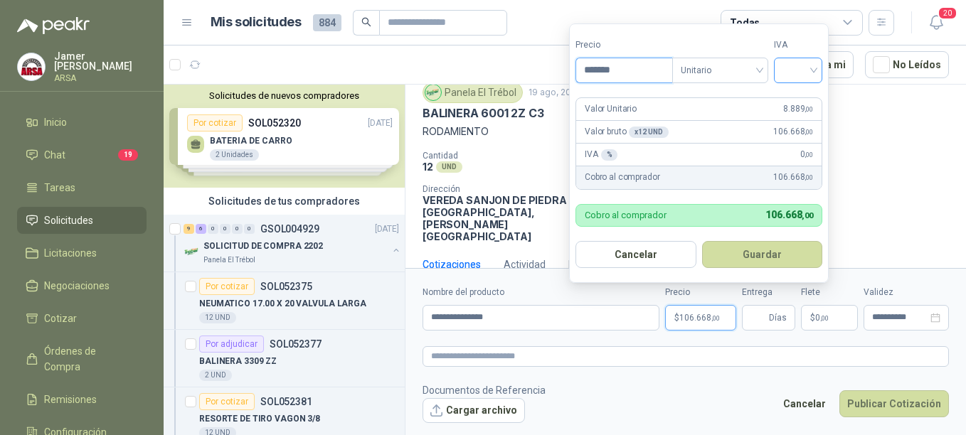
type input "*******"
click at [805, 63] on input "search" at bounding box center [798, 68] width 31 height 21
click at [796, 97] on div "19%" at bounding box center [801, 100] width 26 height 16
click at [891, 215] on div "Cantidad 12 UND  Condición de pago Crédito 60 días Dirección VEREDA SANJON DE …" at bounding box center [686, 197] width 526 height 92
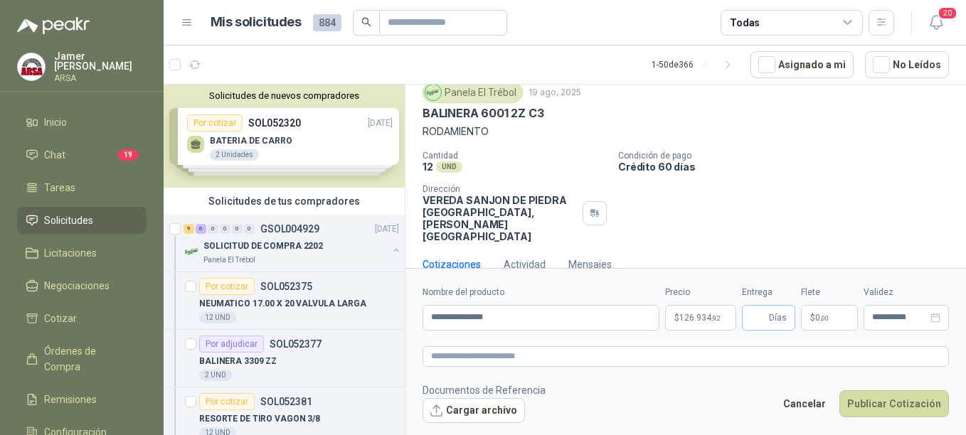
click at [778, 309] on span "Días" at bounding box center [778, 318] width 18 height 24
type input "*"
click at [885, 248] on div "Cotizaciones Actividad Mensajes" at bounding box center [686, 264] width 526 height 33
click at [844, 319] on p "$ 0 ,00" at bounding box center [829, 318] width 57 height 26
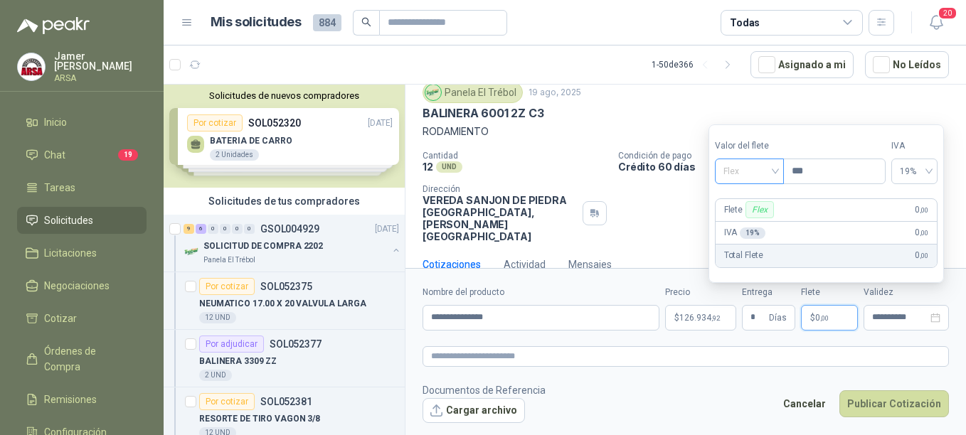
click at [778, 175] on div "Flex" at bounding box center [749, 172] width 69 height 26
click at [746, 224] on div "Incluido" at bounding box center [750, 224] width 49 height 16
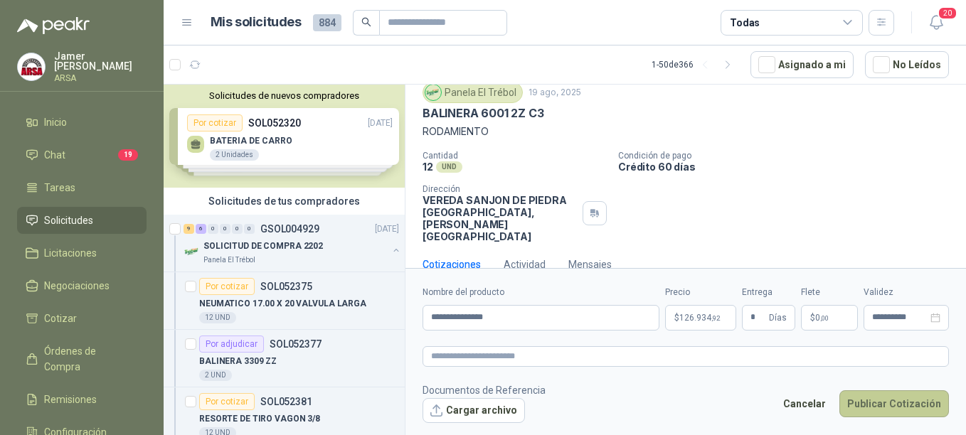
click at [876, 404] on button "Publicar Cotización" at bounding box center [895, 404] width 110 height 27
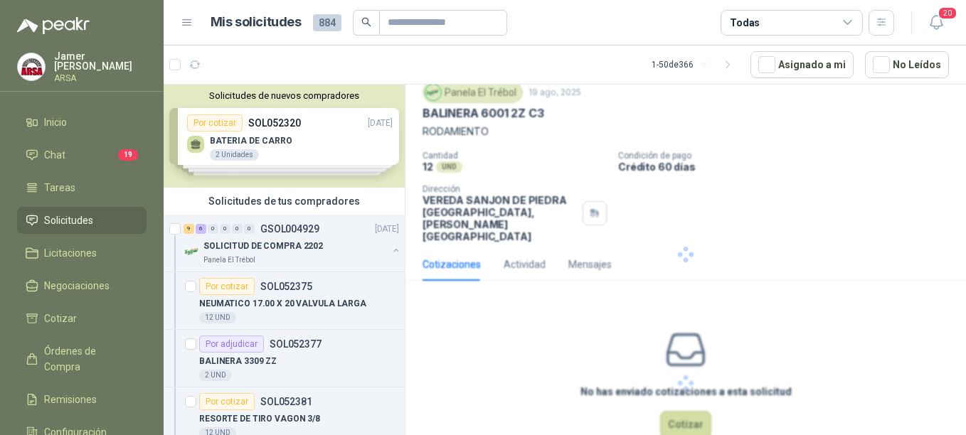
scroll to position [0, 0]
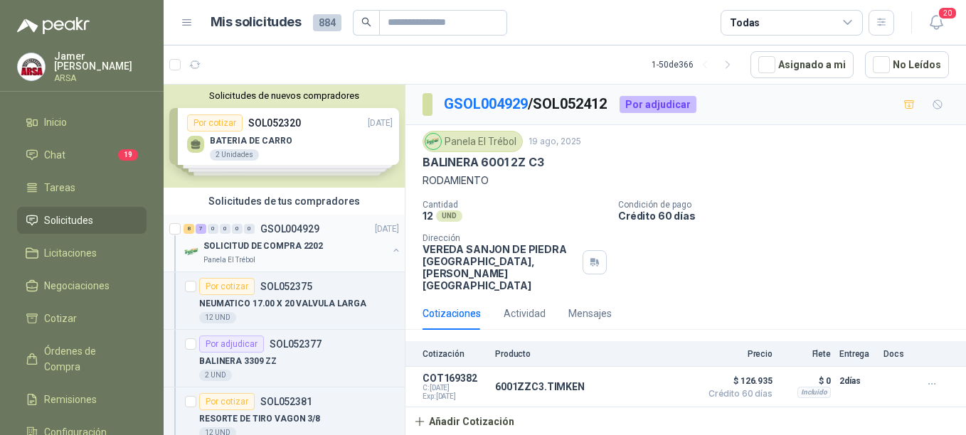
click at [260, 233] on div "8 7 0 0 0 0 GSOL004929" at bounding box center [252, 229] width 136 height 10
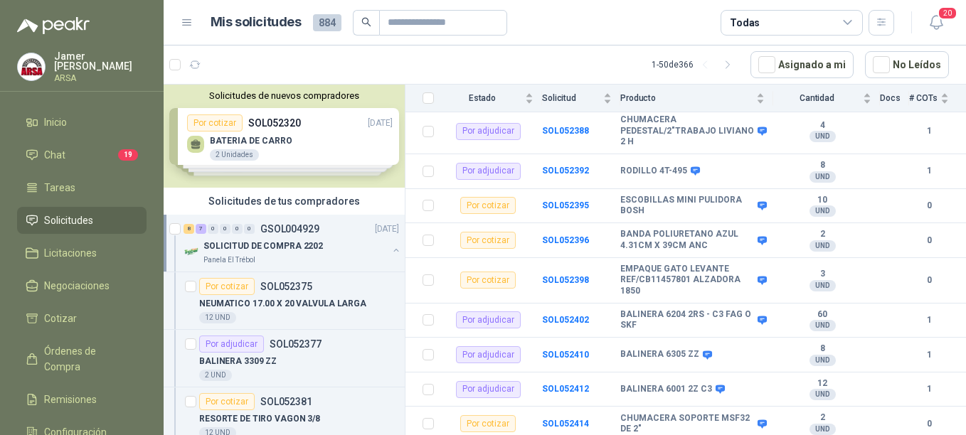
scroll to position [375, 0]
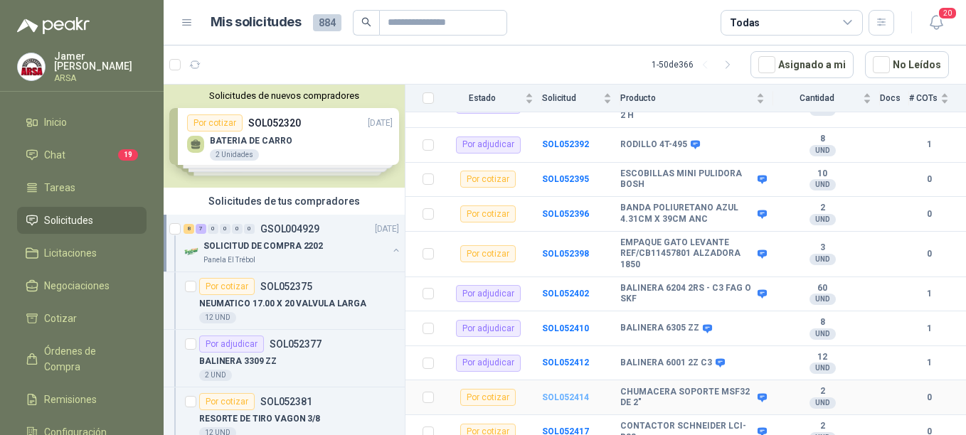
click at [569, 393] on b "SOL052414" at bounding box center [565, 398] width 47 height 10
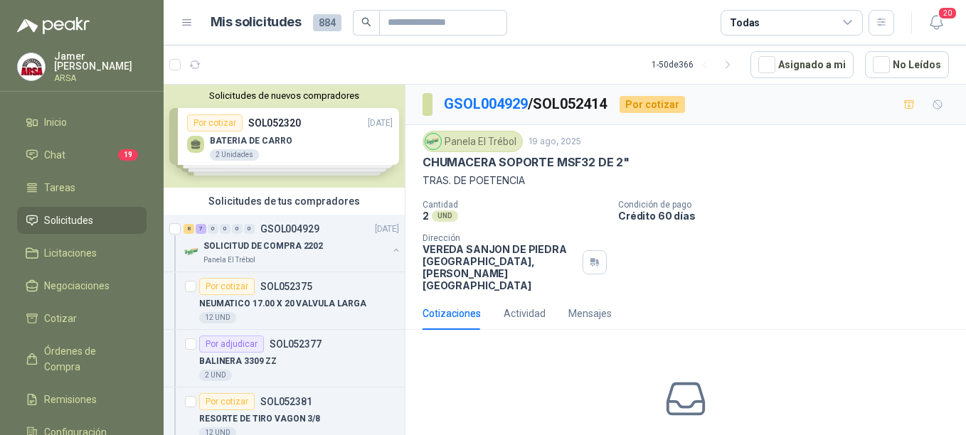
scroll to position [59, 0]
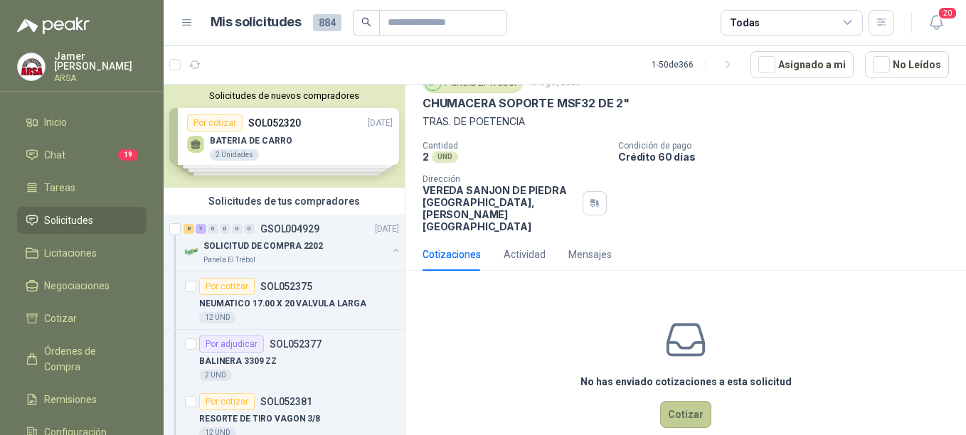
click at [667, 401] on button "Cotizar" at bounding box center [685, 414] width 51 height 27
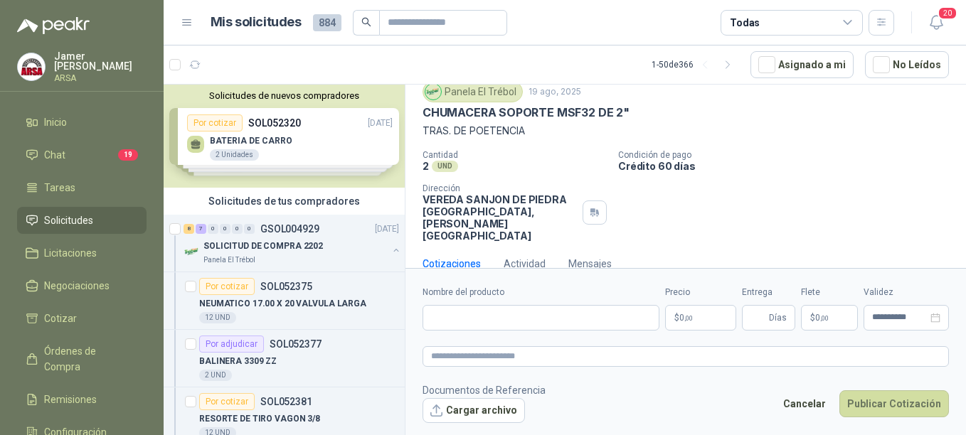
scroll to position [49, 0]
click at [465, 326] on input "Nombre del producto" at bounding box center [541, 318] width 237 height 26
type input "**********"
click at [696, 314] on p "$ 0 ,00" at bounding box center [700, 318] width 71 height 26
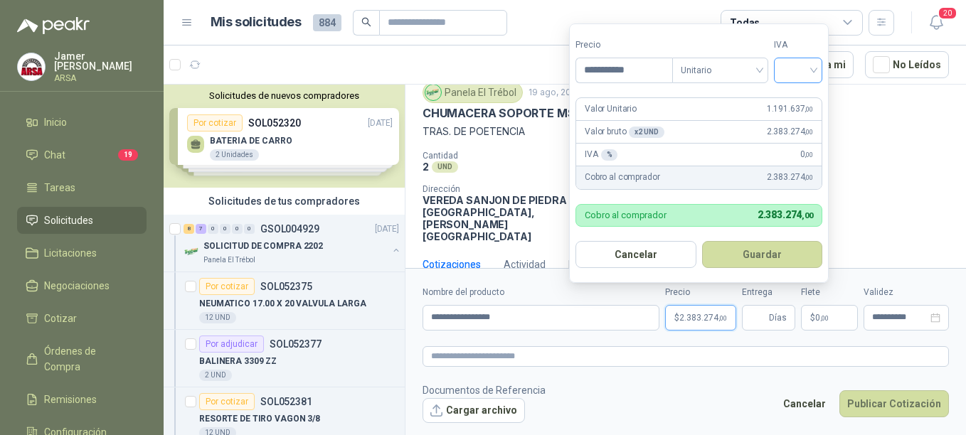
click at [818, 65] on div at bounding box center [798, 71] width 48 height 26
type input "**********"
click at [790, 96] on div "19%" at bounding box center [801, 100] width 26 height 16
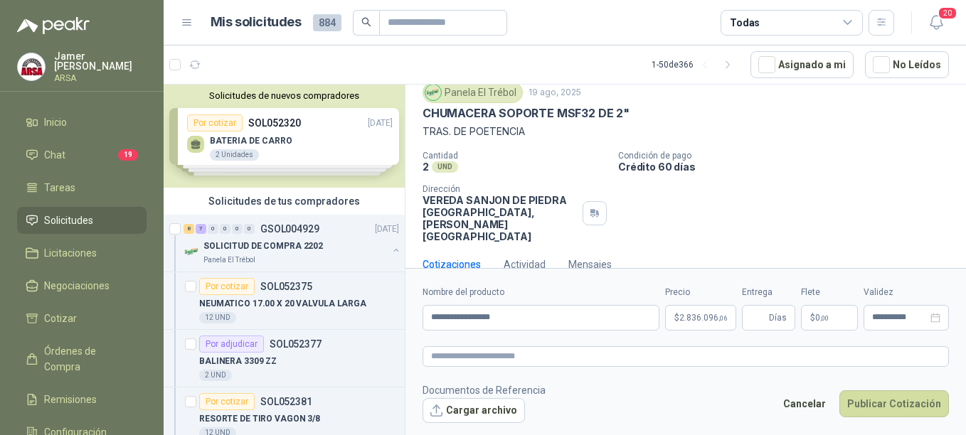
click at [898, 202] on div "Cantidad 2 UND  Condición de pago Crédito 60 días Dirección VEREDA SANJON DE […" at bounding box center [686, 197] width 526 height 92
click at [774, 316] on span "Días" at bounding box center [778, 318] width 18 height 24
type input "*"
click at [843, 324] on p "$ 0 ,00" at bounding box center [829, 318] width 57 height 26
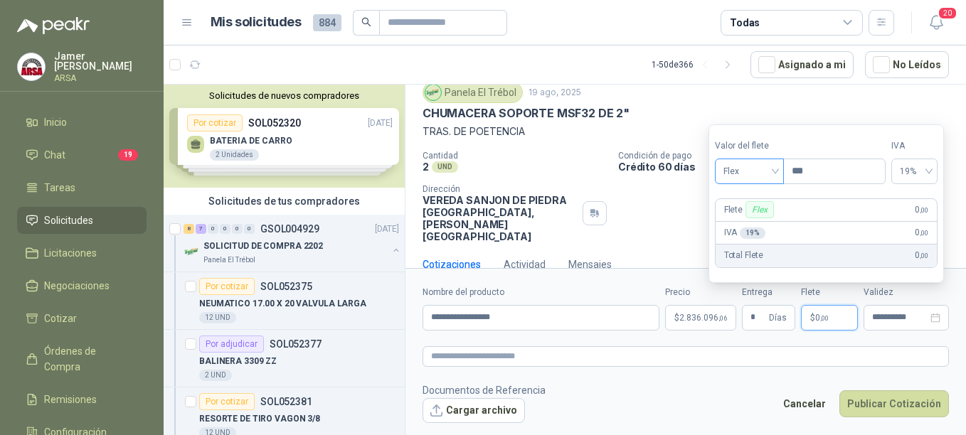
click at [775, 173] on span "Flex" at bounding box center [750, 171] width 52 height 21
click at [742, 221] on div "Incluido" at bounding box center [750, 224] width 49 height 16
click at [876, 409] on button "Publicar Cotización" at bounding box center [895, 404] width 110 height 27
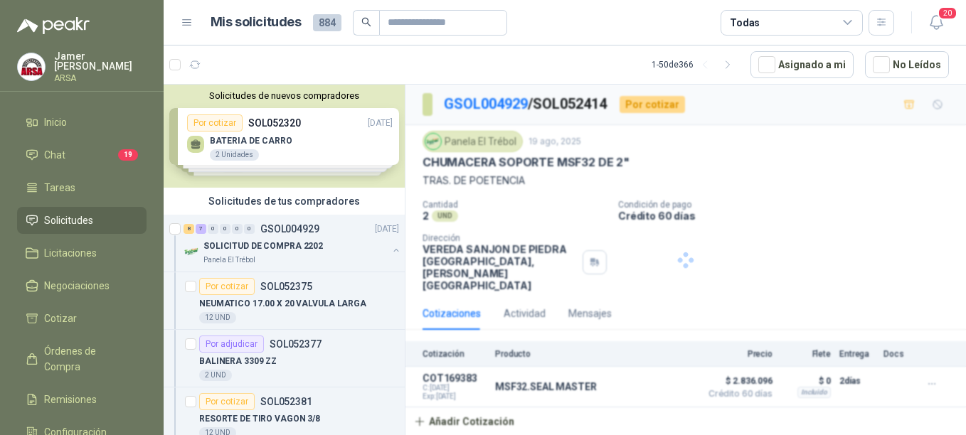
scroll to position [0, 0]
click at [291, 245] on p "SOLICITUD DE COMPRA 2202" at bounding box center [263, 247] width 120 height 14
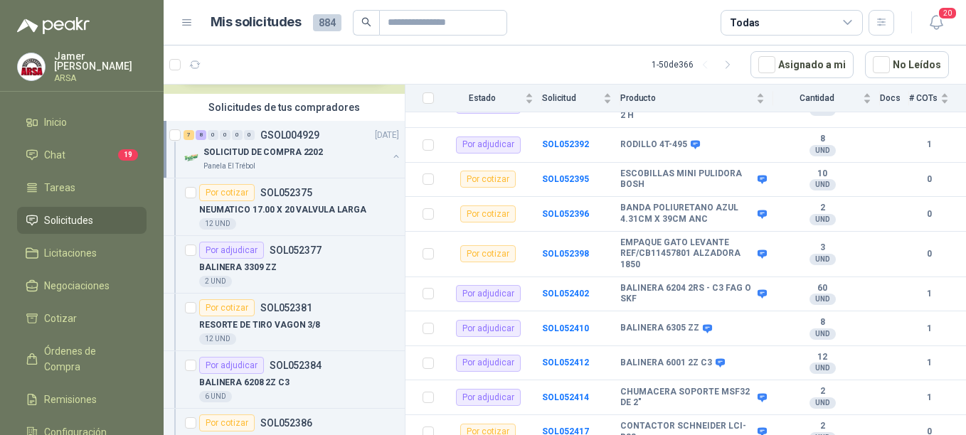
scroll to position [117, 0]
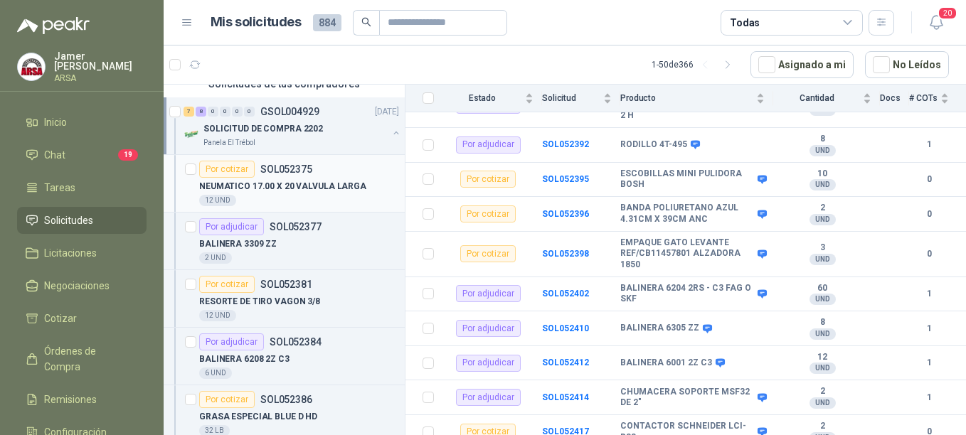
click at [280, 180] on p "NEUMATICO 17.00 X 20 VALVULA LARGA" at bounding box center [282, 187] width 167 height 14
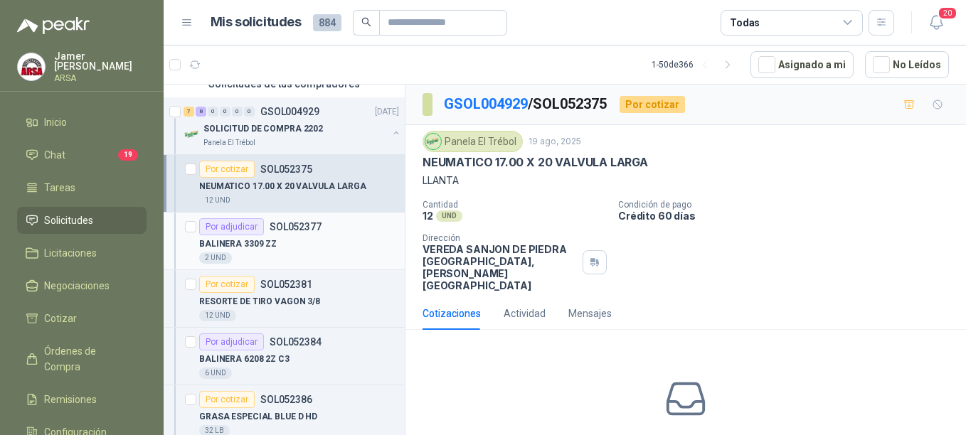
click at [286, 239] on div "BALINERA 3309 ZZ" at bounding box center [299, 243] width 200 height 17
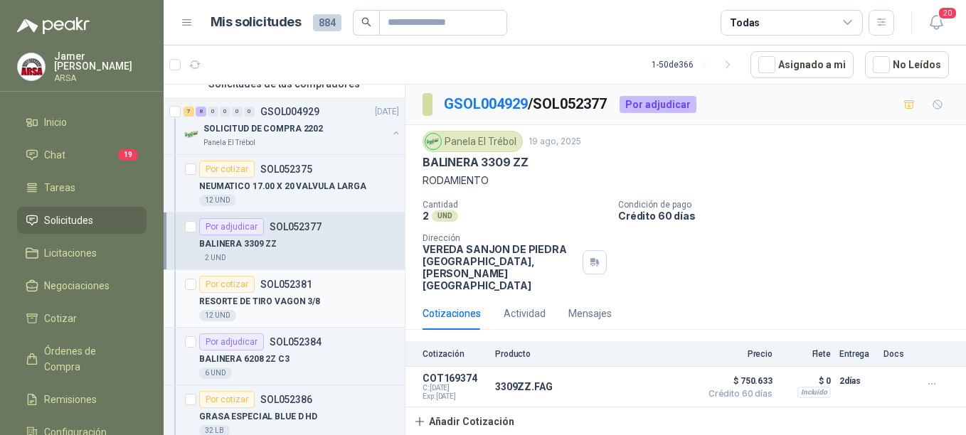
click at [268, 302] on p "RESORTE DE TIRO VAGON 3/8" at bounding box center [259, 302] width 121 height 14
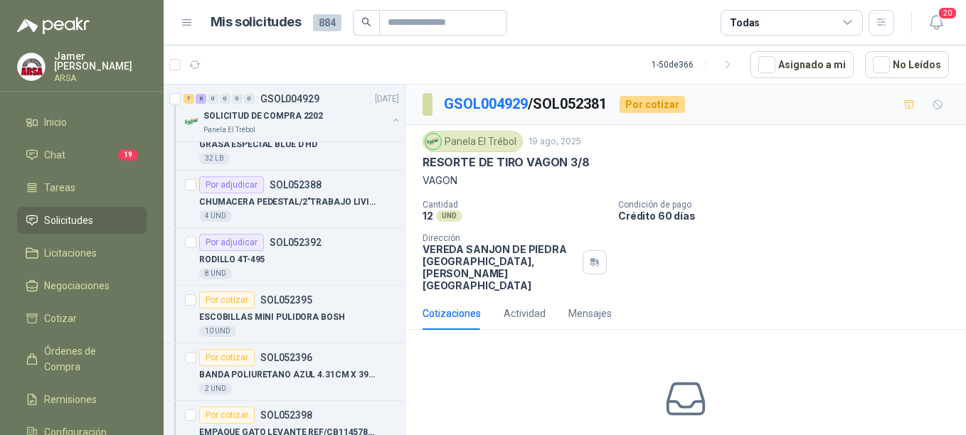
scroll to position [359, 0]
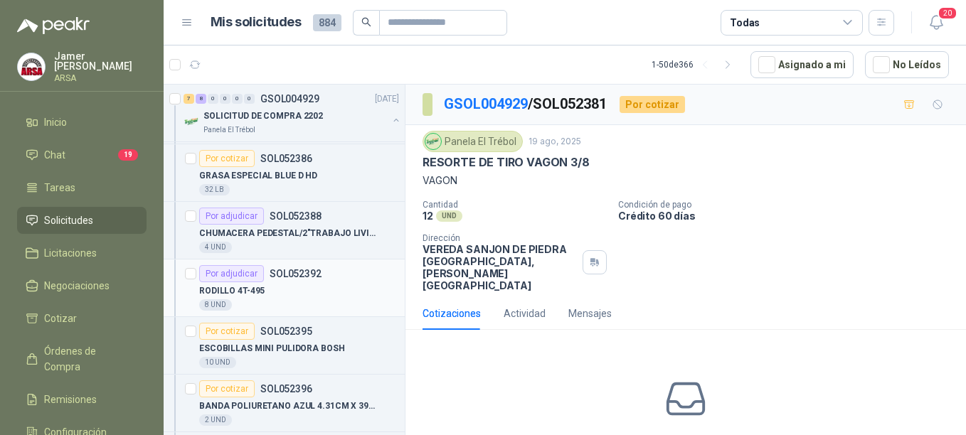
click at [295, 267] on div "Por adjudicar SOL052392" at bounding box center [260, 273] width 122 height 17
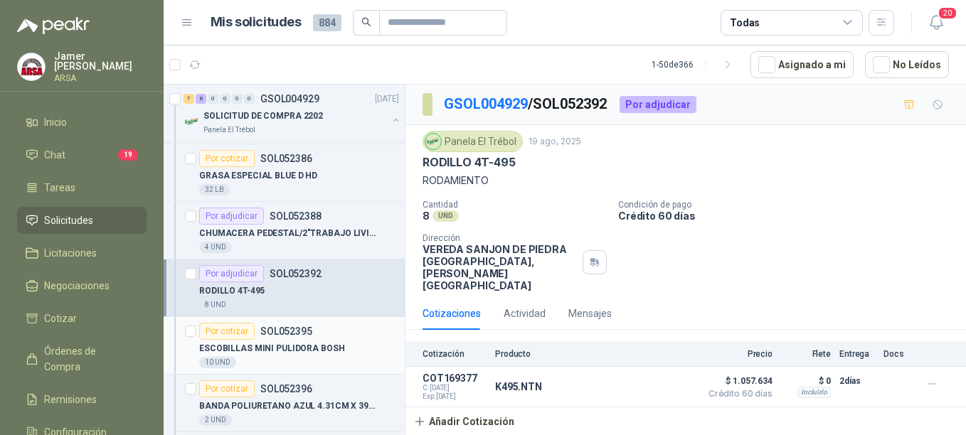
click at [291, 343] on p "ESCOBILLAS MINI PULIDORA BOSH" at bounding box center [272, 349] width 146 height 14
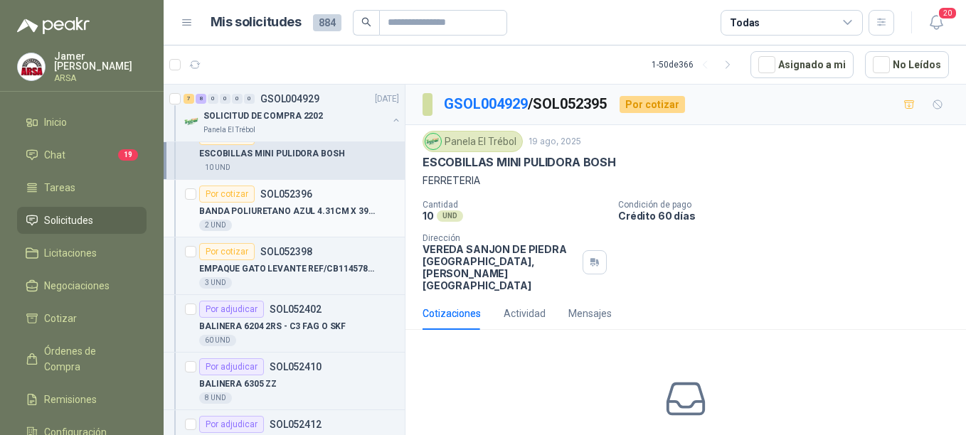
scroll to position [577, 0]
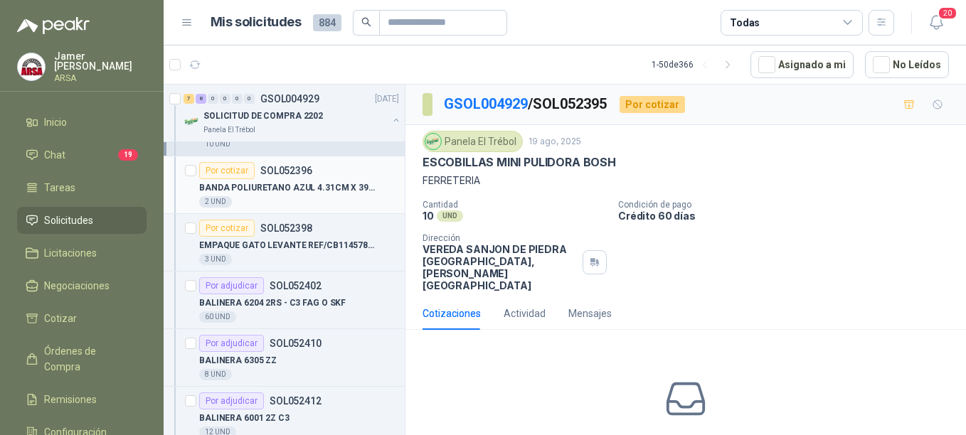
click at [312, 191] on p "BANDA POLIURETANO AZUL 4.31CM X 39CM ANC" at bounding box center [287, 188] width 177 height 14
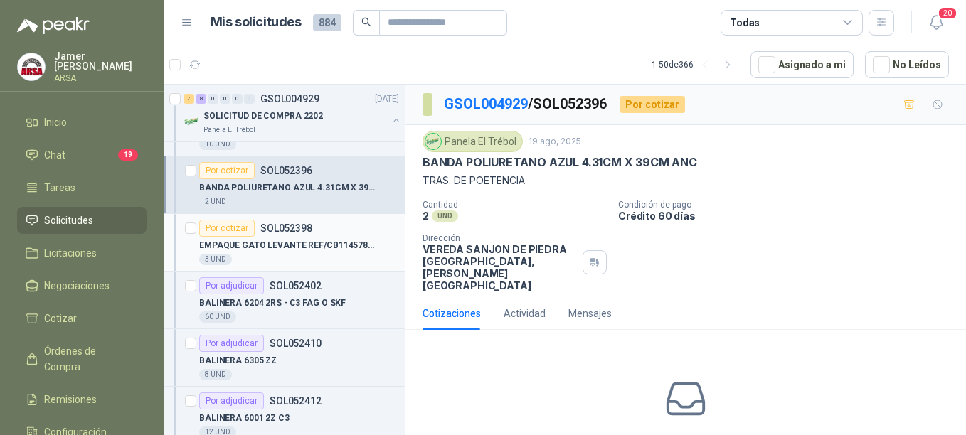
click at [306, 254] on div "3 UND" at bounding box center [299, 259] width 200 height 11
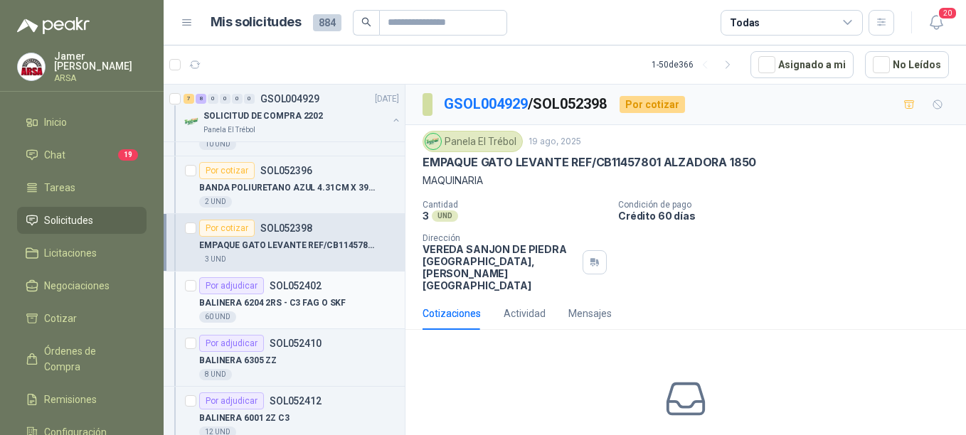
click at [290, 311] on div "BALINERA 6204 2RS - C3 FAG O SKF" at bounding box center [299, 303] width 200 height 17
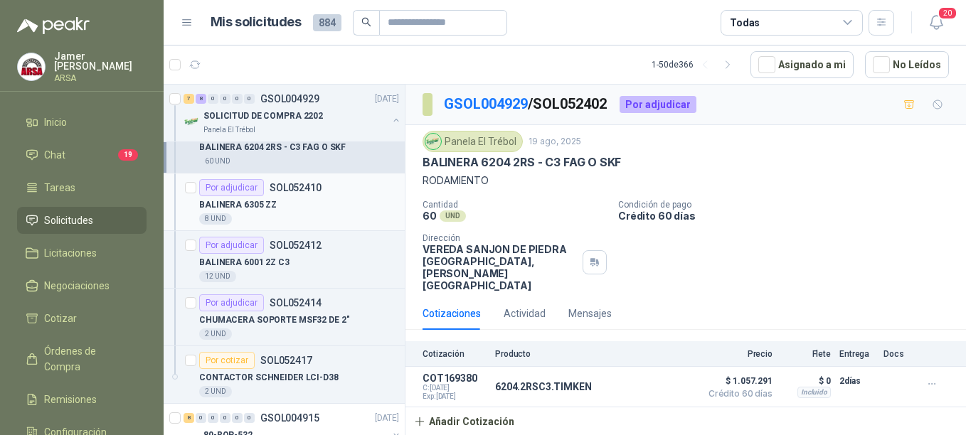
scroll to position [756, 0]
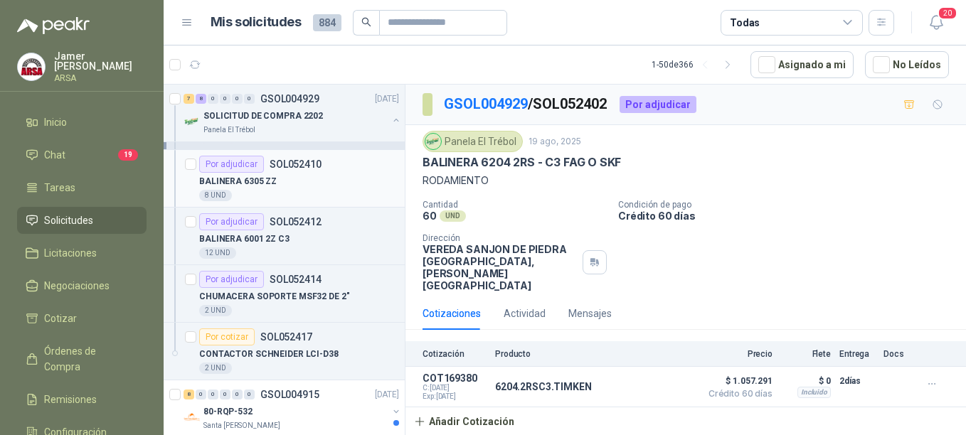
click at [309, 183] on div "BALINERA 6305 ZZ" at bounding box center [299, 181] width 200 height 17
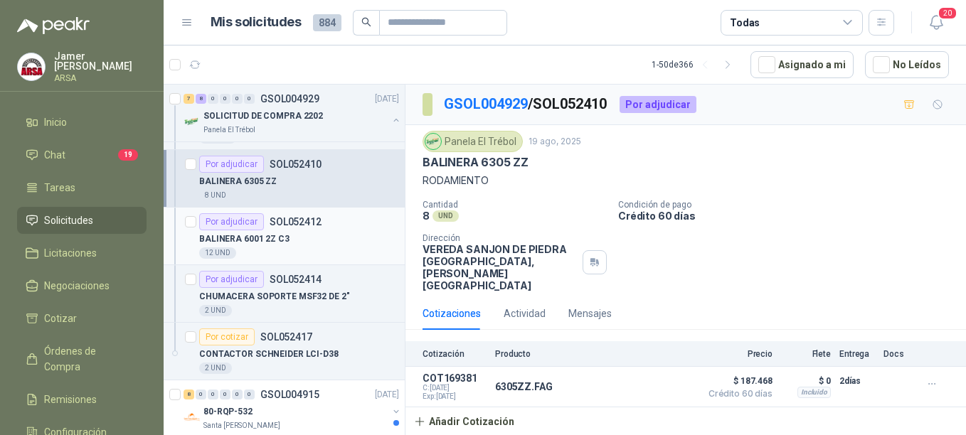
click at [292, 223] on p "SOL052412" at bounding box center [296, 222] width 52 height 10
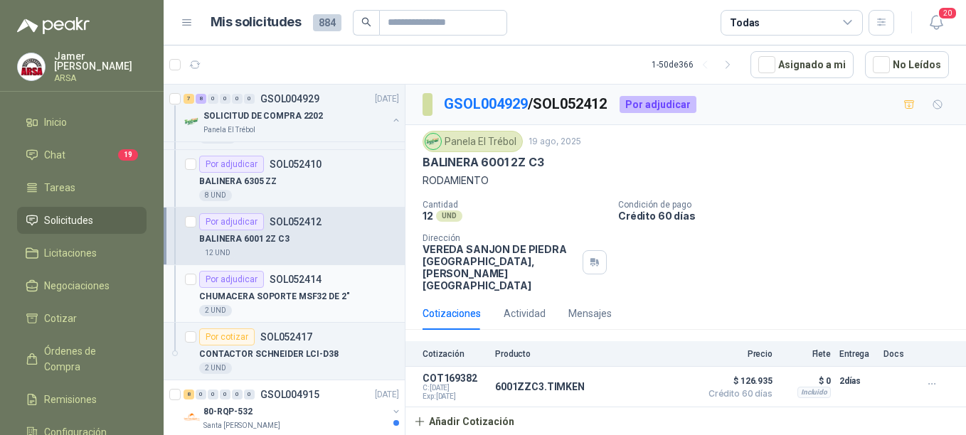
click at [285, 296] on p "CHUMACERA SOPORTE MSF32 DE 2"" at bounding box center [274, 297] width 151 height 14
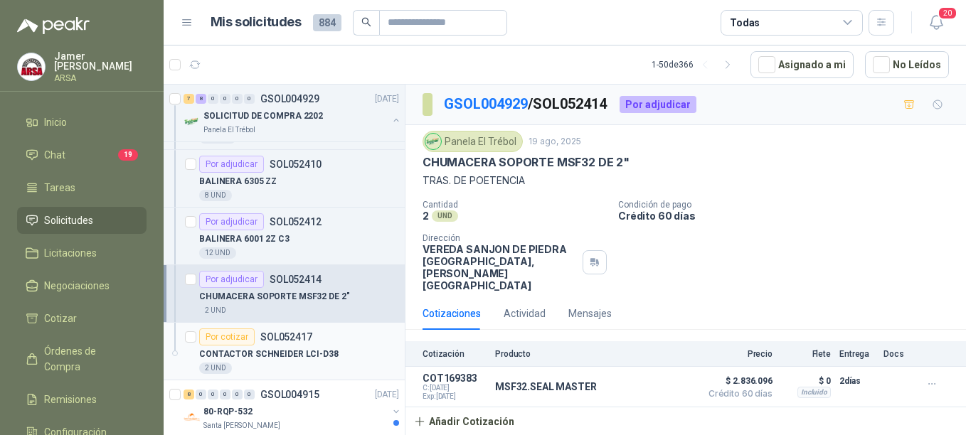
click at [307, 346] on div "CONTACTOR SCHNEIDER LCI-D38" at bounding box center [299, 354] width 200 height 17
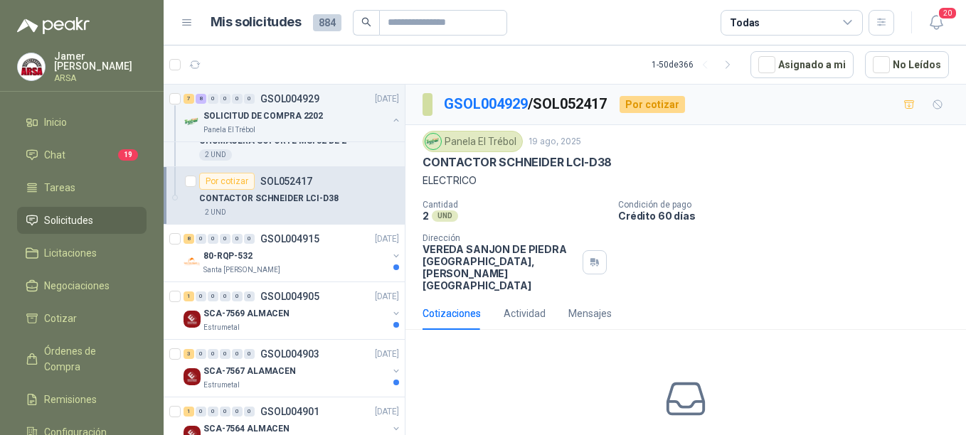
scroll to position [936, 0]
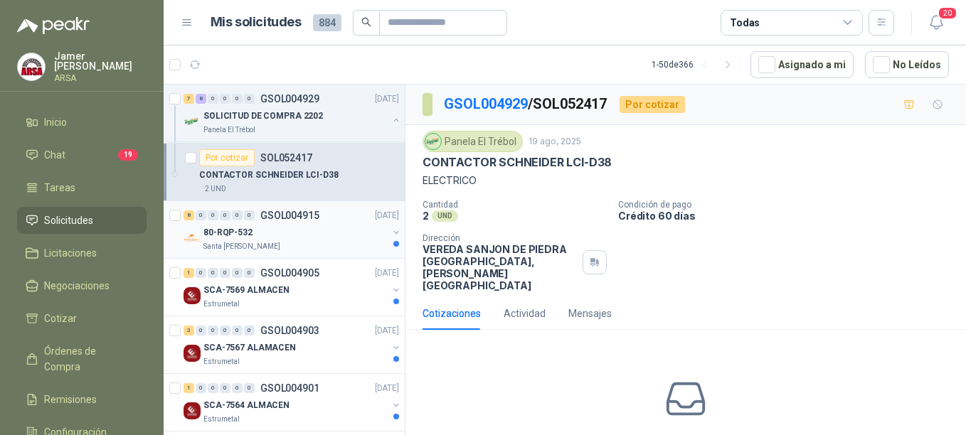
click at [268, 226] on div "80-RQP-532" at bounding box center [295, 232] width 184 height 17
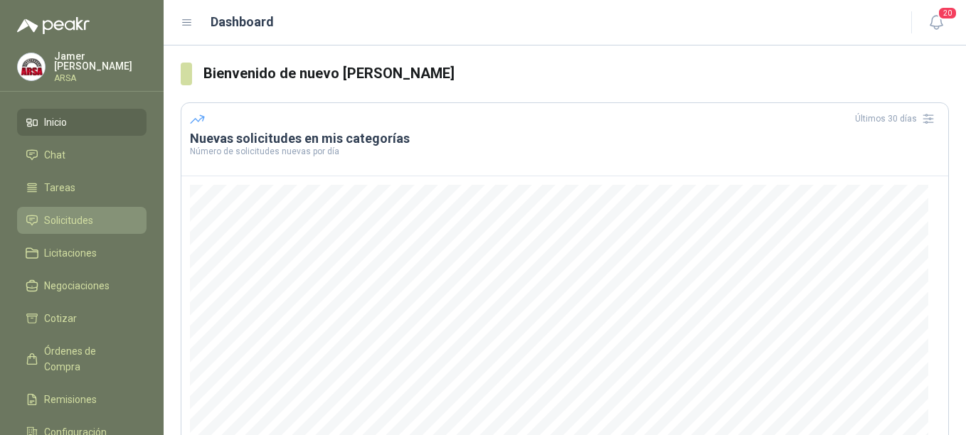
click at [86, 223] on span "Solicitudes" at bounding box center [68, 221] width 49 height 16
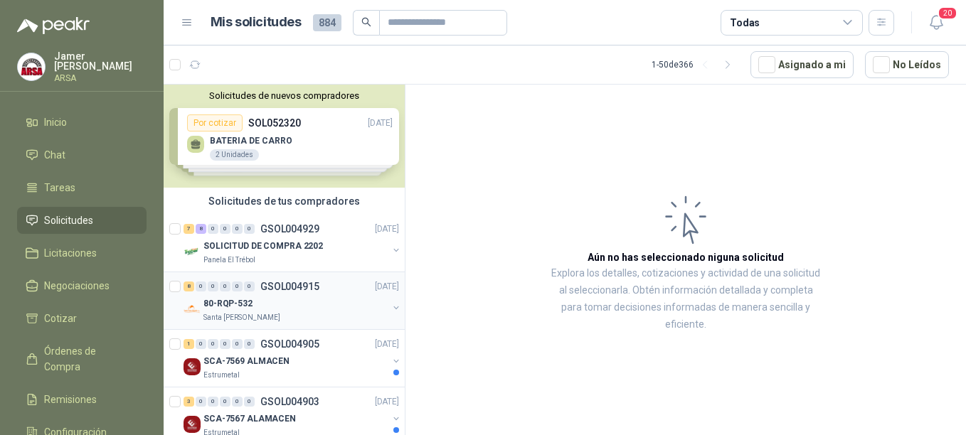
click at [290, 302] on div "80-RQP-532" at bounding box center [295, 303] width 184 height 17
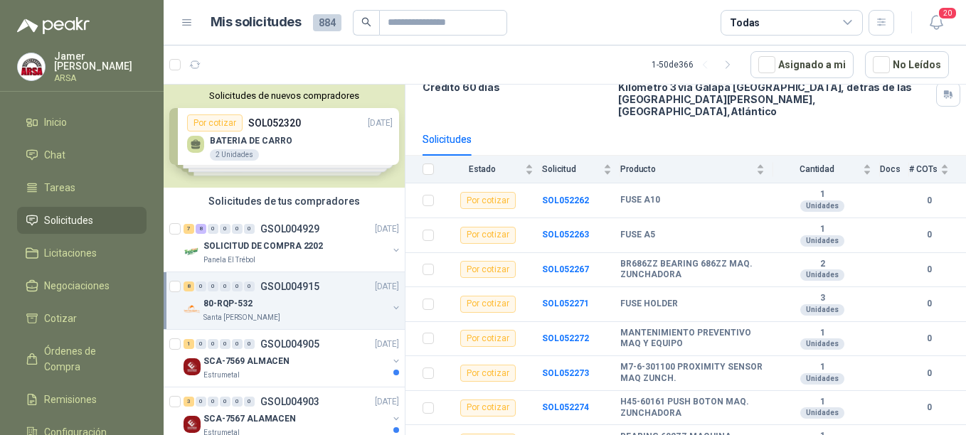
scroll to position [121, 0]
